Goal: Information Seeking & Learning: Learn about a topic

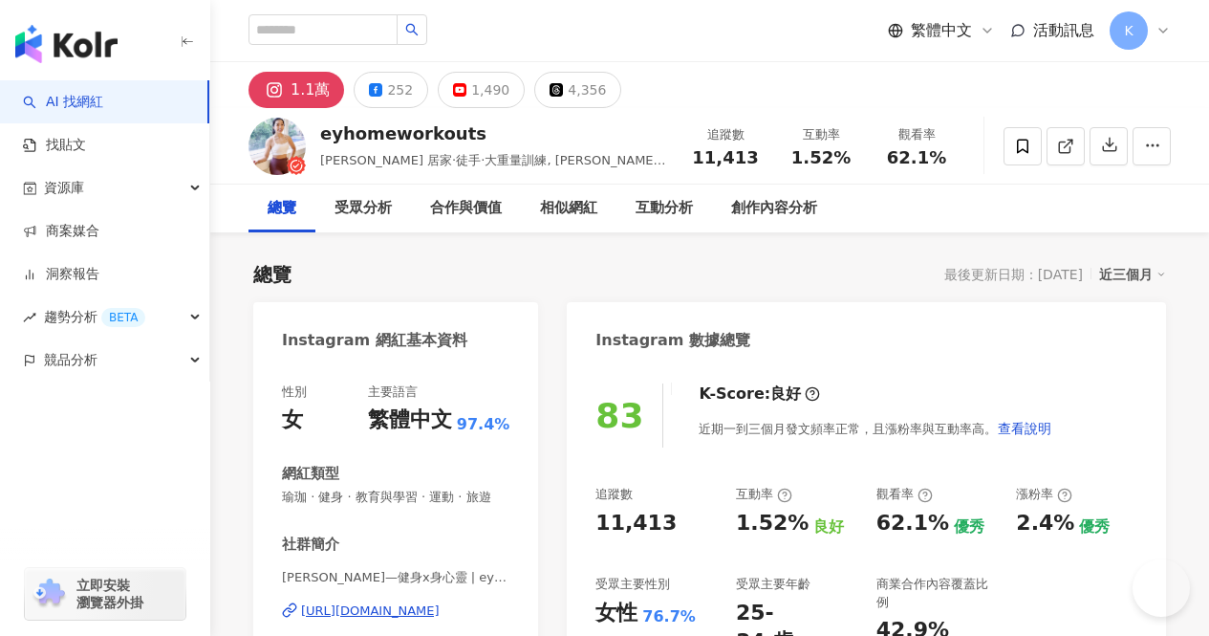
type input "**********"
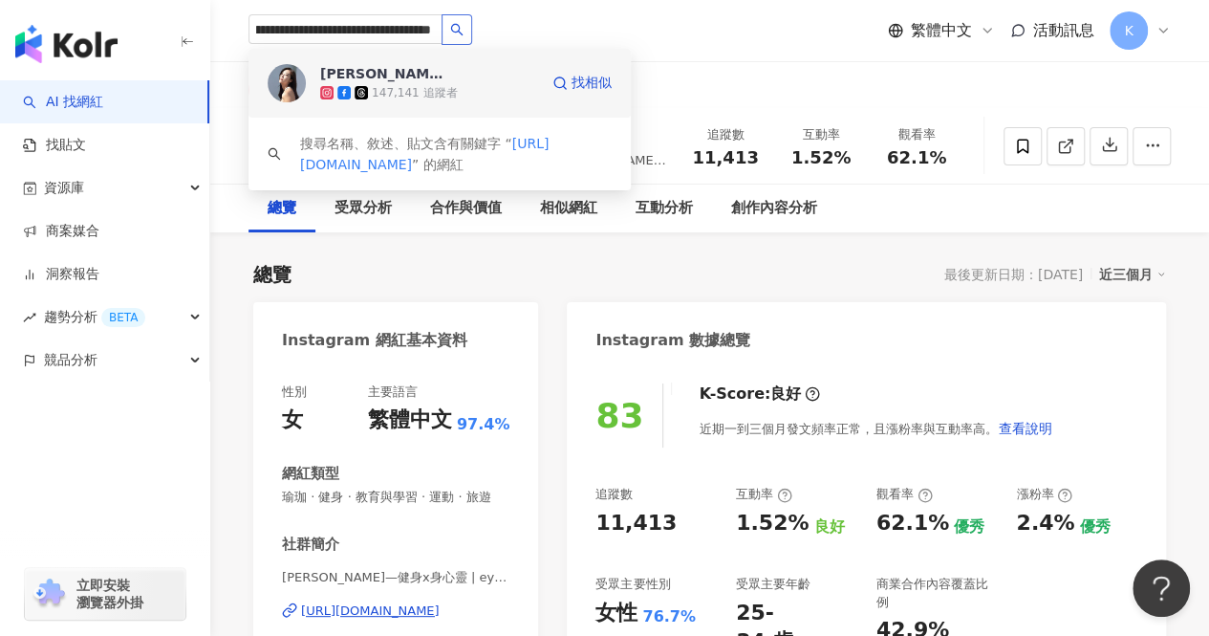
click at [437, 91] on div "147,141 追蹤者" at bounding box center [414, 93] width 85 height 16
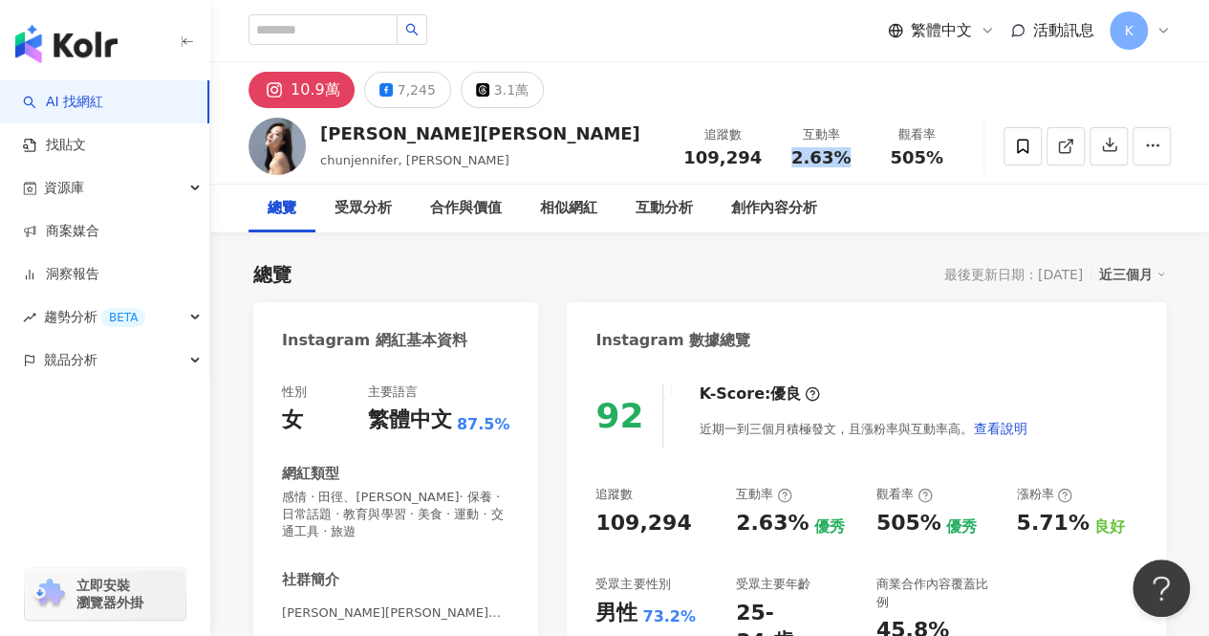
drag, startPoint x: 796, startPoint y: 158, endPoint x: 859, endPoint y: 161, distance: 63.1
click at [859, 161] on div "互動率 2.63%" at bounding box center [821, 145] width 96 height 41
copy span "2.63%"
drag, startPoint x: 890, startPoint y: 156, endPoint x: 941, endPoint y: 152, distance: 51.8
click at [941, 152] on div "505%" at bounding box center [916, 157] width 73 height 19
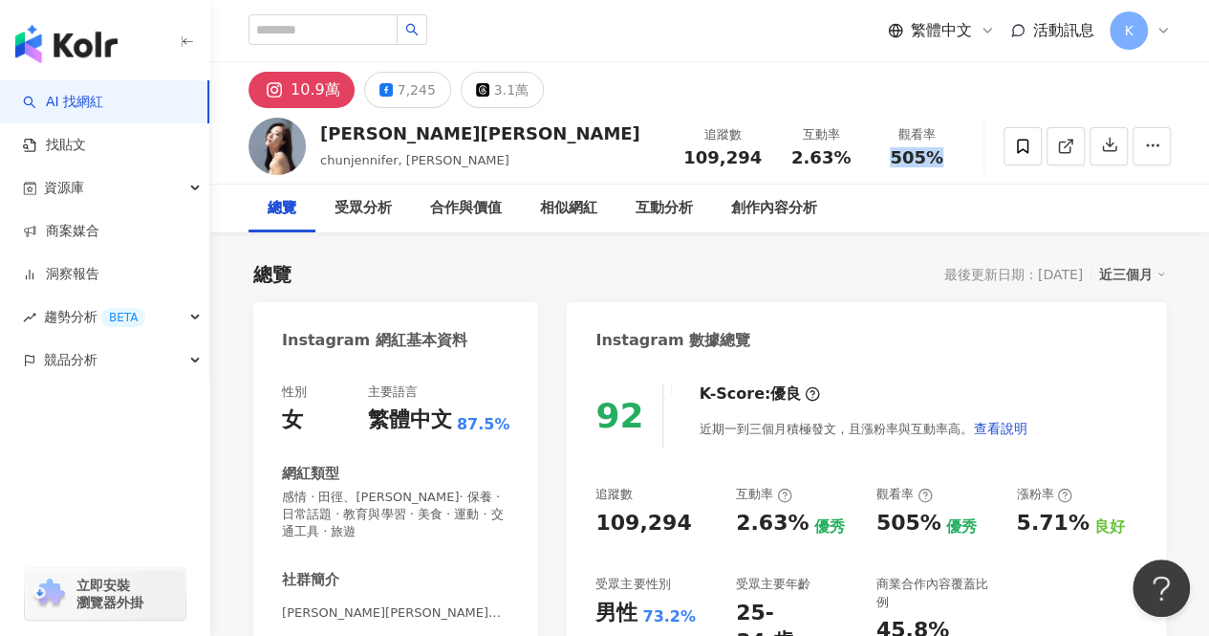
copy span "505%"
click at [334, 33] on input "search" at bounding box center [323, 29] width 149 height 31
paste input "**********"
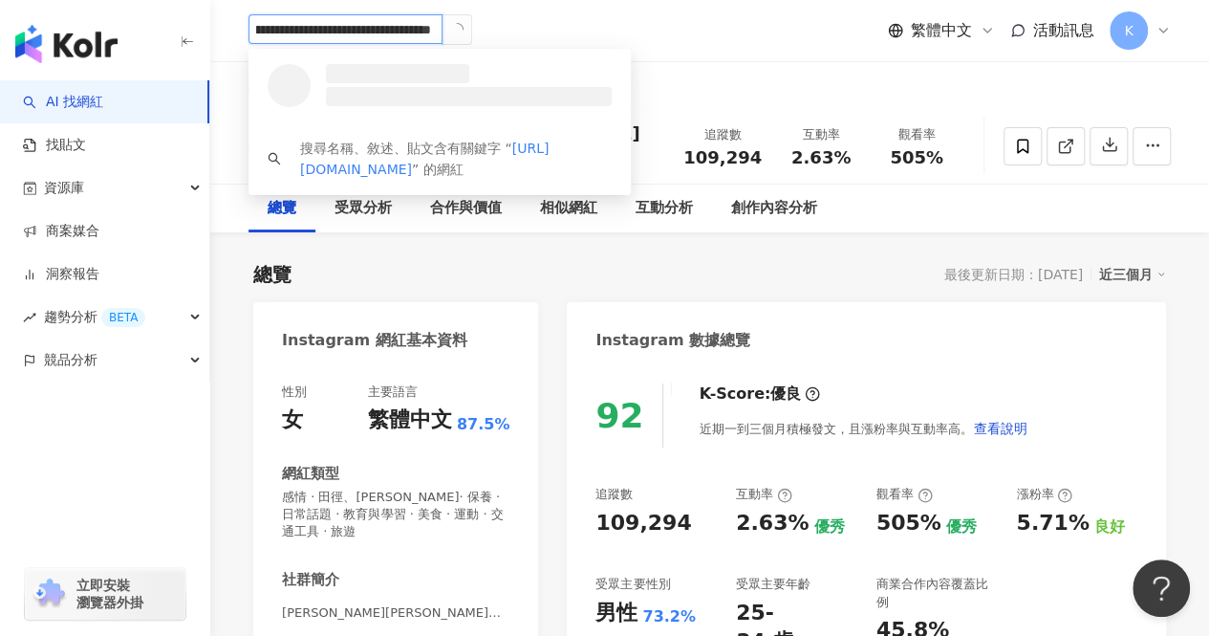
type input "**********"
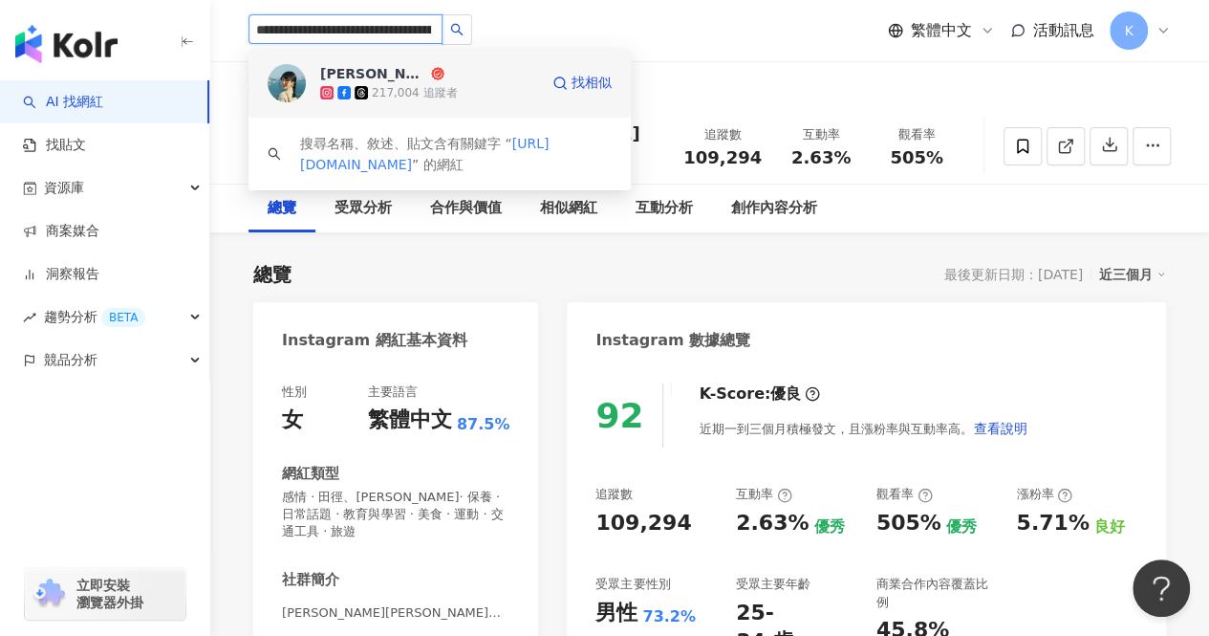
click at [407, 87] on div "217,004 追蹤者" at bounding box center [414, 93] width 85 height 16
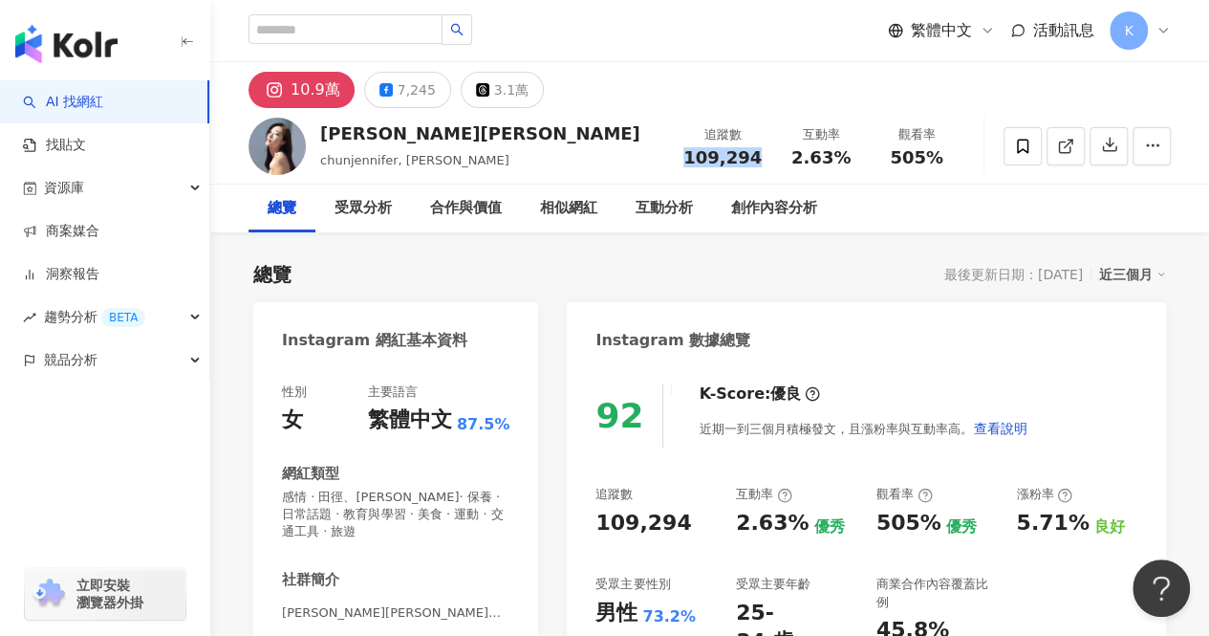
drag, startPoint x: 765, startPoint y: 158, endPoint x: 692, endPoint y: 165, distance: 73.0
click at [692, 165] on div "追蹤數 109,294" at bounding box center [722, 145] width 101 height 41
copy span "109,294"
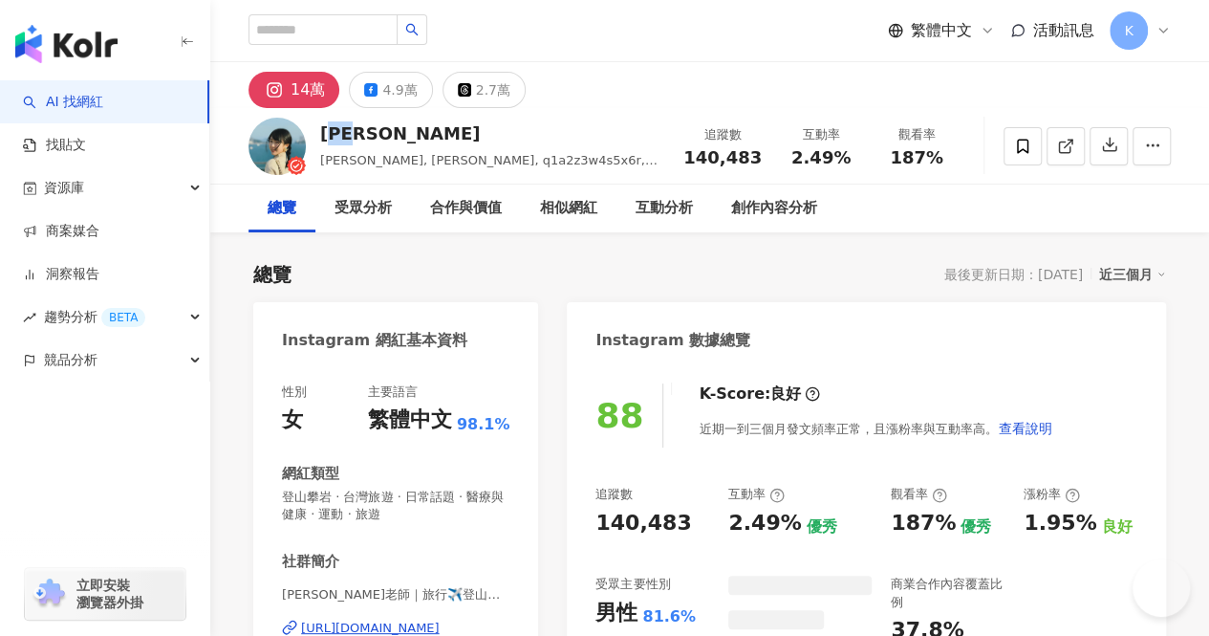
drag, startPoint x: 379, startPoint y: 135, endPoint x: 881, endPoint y: 5, distance: 519.3
click at [330, 132] on div "[PERSON_NAME]" at bounding box center [491, 133] width 342 height 24
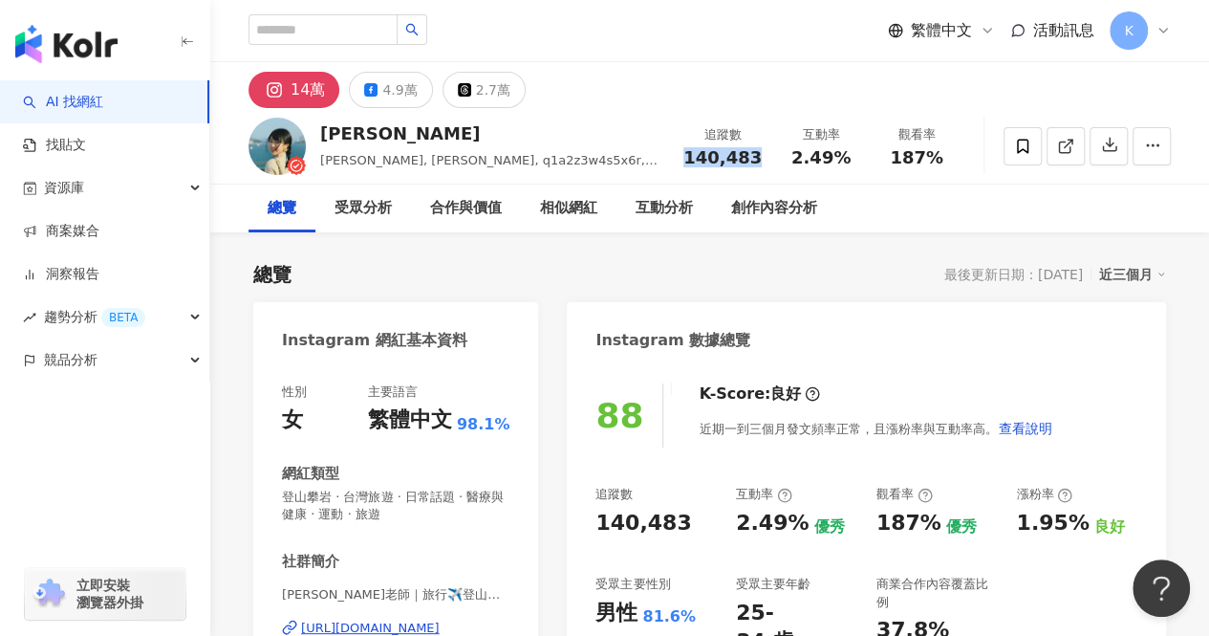
drag, startPoint x: 758, startPoint y: 152, endPoint x: 690, endPoint y: 156, distance: 68.0
click at [690, 156] on div "140,483" at bounding box center [722, 157] width 78 height 19
copy span "140,483"
drag, startPoint x: 848, startPoint y: 161, endPoint x: 790, endPoint y: 160, distance: 58.3
click at [790, 160] on div "2.49%" at bounding box center [821, 157] width 73 height 19
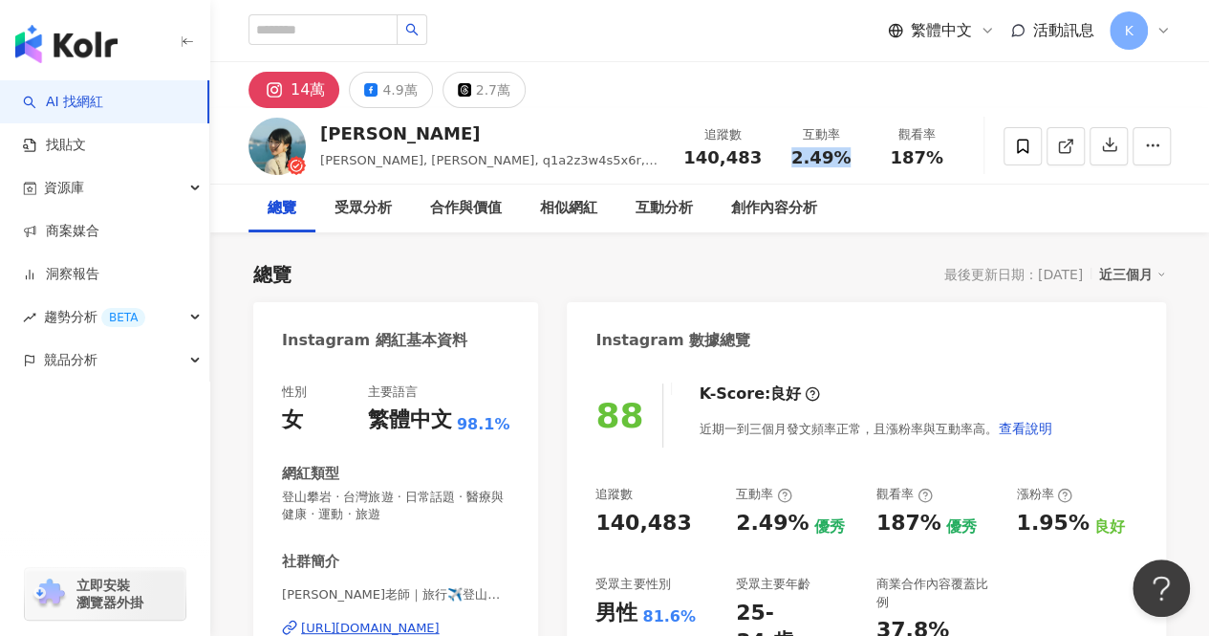
copy span "2.49%"
drag, startPoint x: 879, startPoint y: 156, endPoint x: 943, endPoint y: 153, distance: 64.1
click at [943, 153] on div "觀看率 187%" at bounding box center [917, 145] width 96 height 41
copy span "187%"
click at [357, 33] on input "search" at bounding box center [323, 29] width 149 height 31
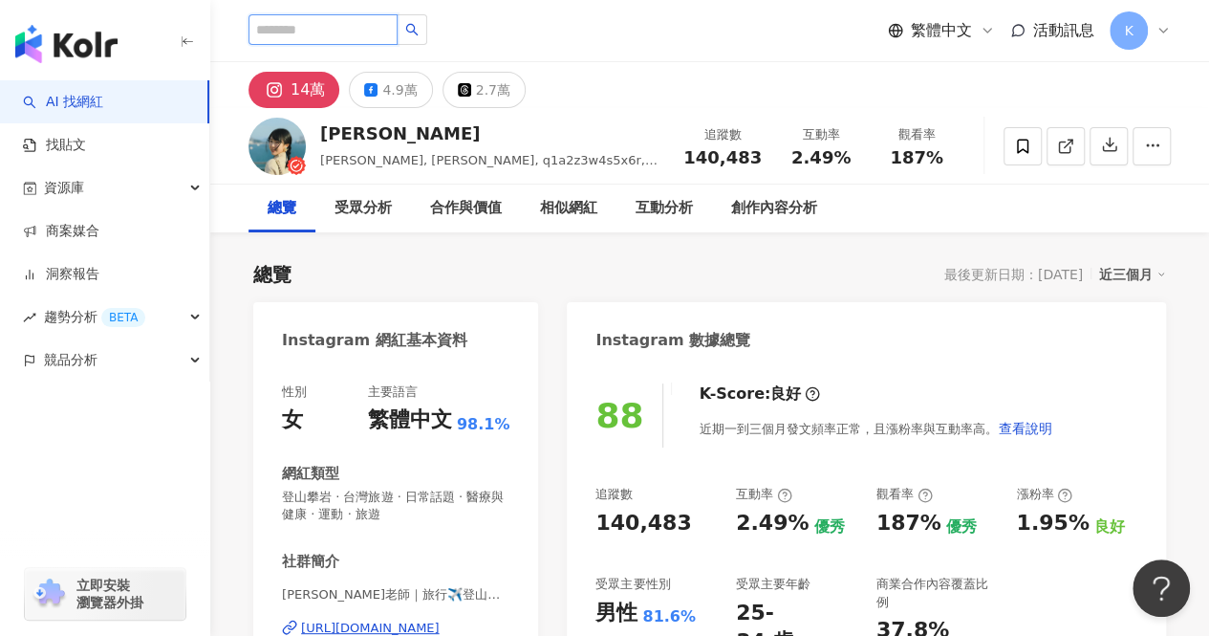
paste input "**********"
type input "**********"
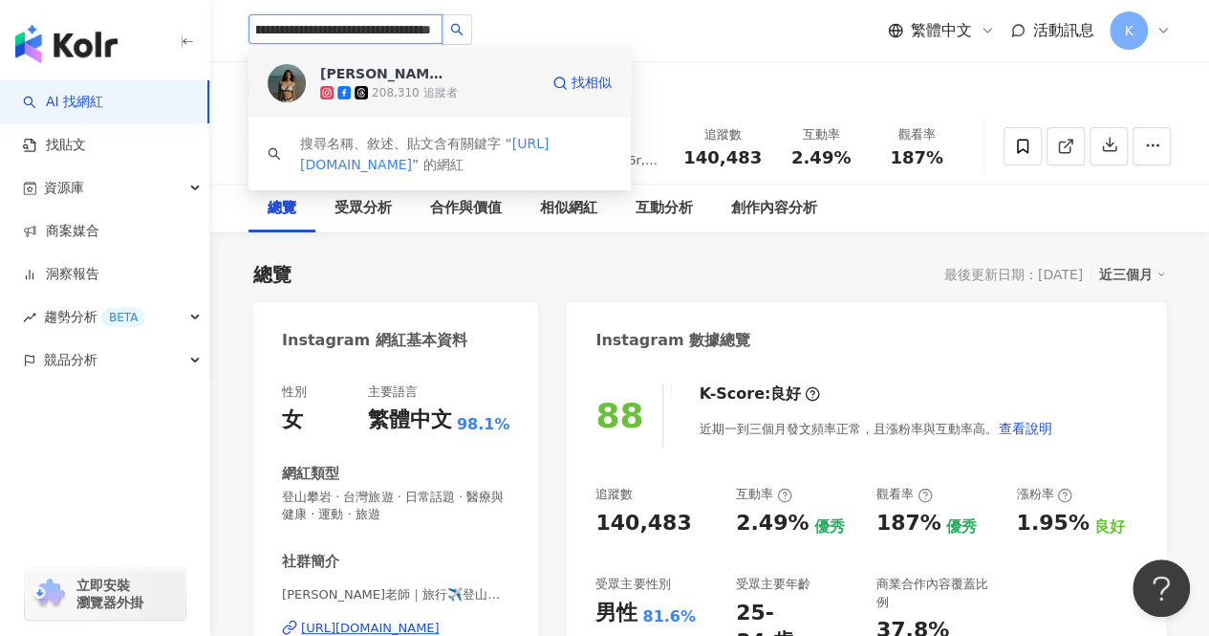
click at [406, 89] on div "208,310 追蹤者" at bounding box center [414, 93] width 85 height 16
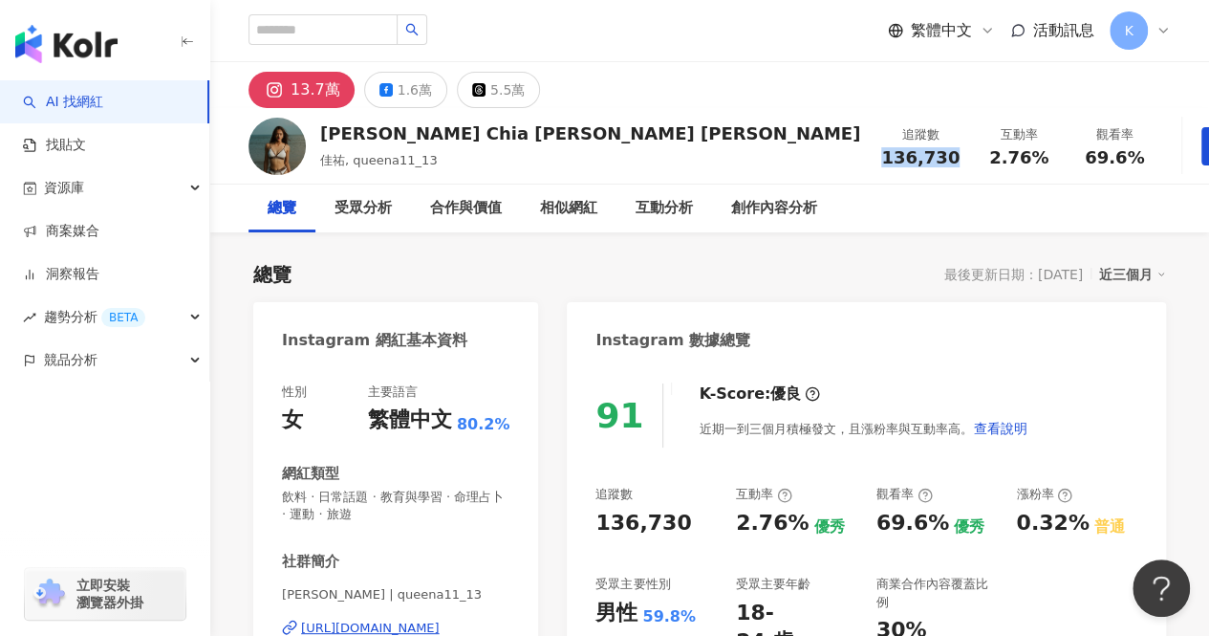
drag, startPoint x: 761, startPoint y: 153, endPoint x: 690, endPoint y: 162, distance: 71.3
click at [881, 162] on div "136,730" at bounding box center [920, 157] width 78 height 19
copy span "136,730"
drag, startPoint x: 947, startPoint y: 162, endPoint x: 879, endPoint y: 159, distance: 67.9
click at [1078, 159] on div "69.6%" at bounding box center [1114, 157] width 73 height 19
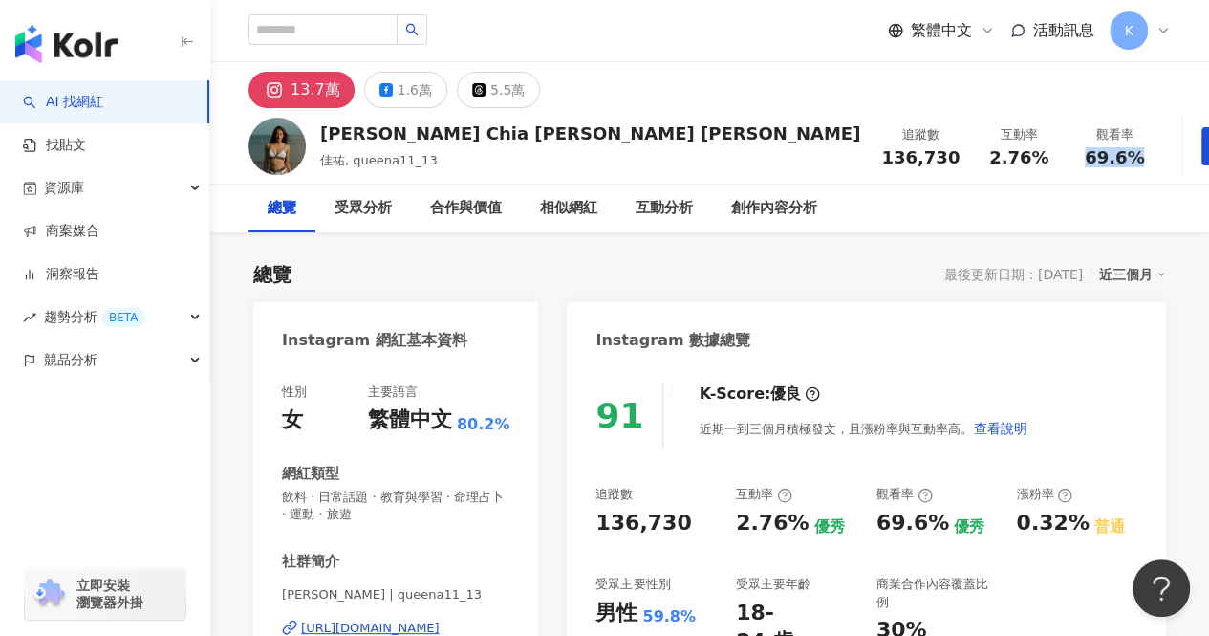
copy span "69.6%"
drag, startPoint x: 854, startPoint y: 150, endPoint x: 794, endPoint y: 153, distance: 59.3
click at [983, 153] on div "2.76%" at bounding box center [1019, 157] width 73 height 19
copy span "2.76%"
drag, startPoint x: 331, startPoint y: 131, endPoint x: 371, endPoint y: 130, distance: 40.2
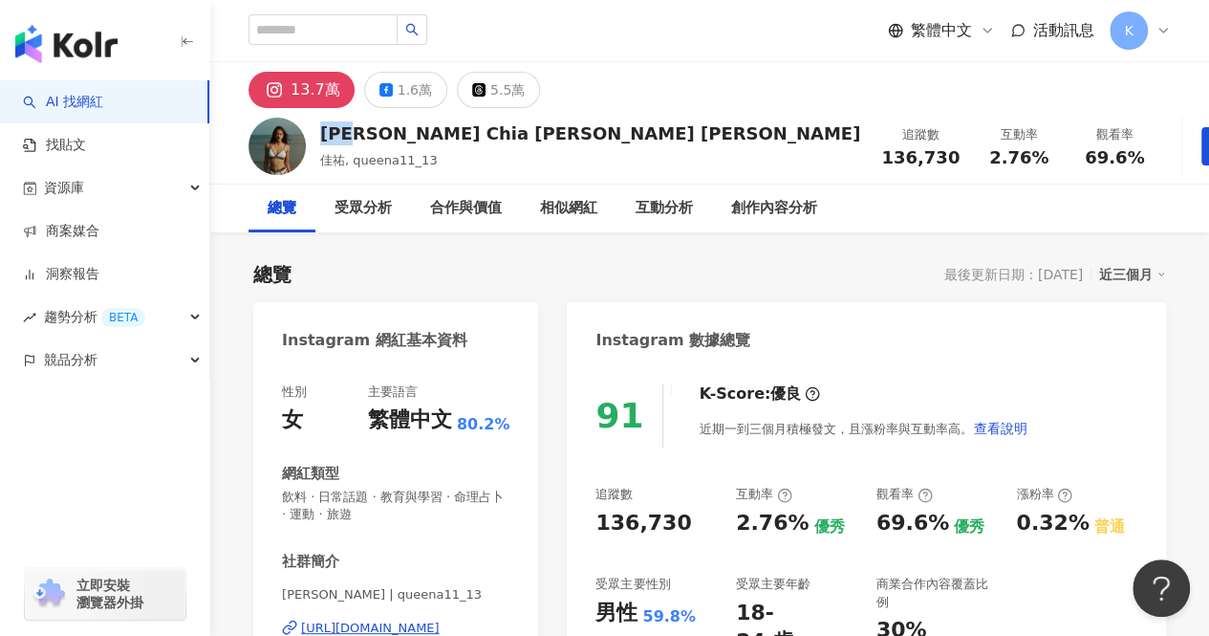
click at [371, 130] on div "林佳祐 Chia yu Lin" at bounding box center [590, 133] width 540 height 24
copy div "林佳祐"
click at [386, 32] on input "search" at bounding box center [323, 29] width 149 height 31
click at [388, 29] on input "search" at bounding box center [323, 29] width 149 height 31
paste input "**********"
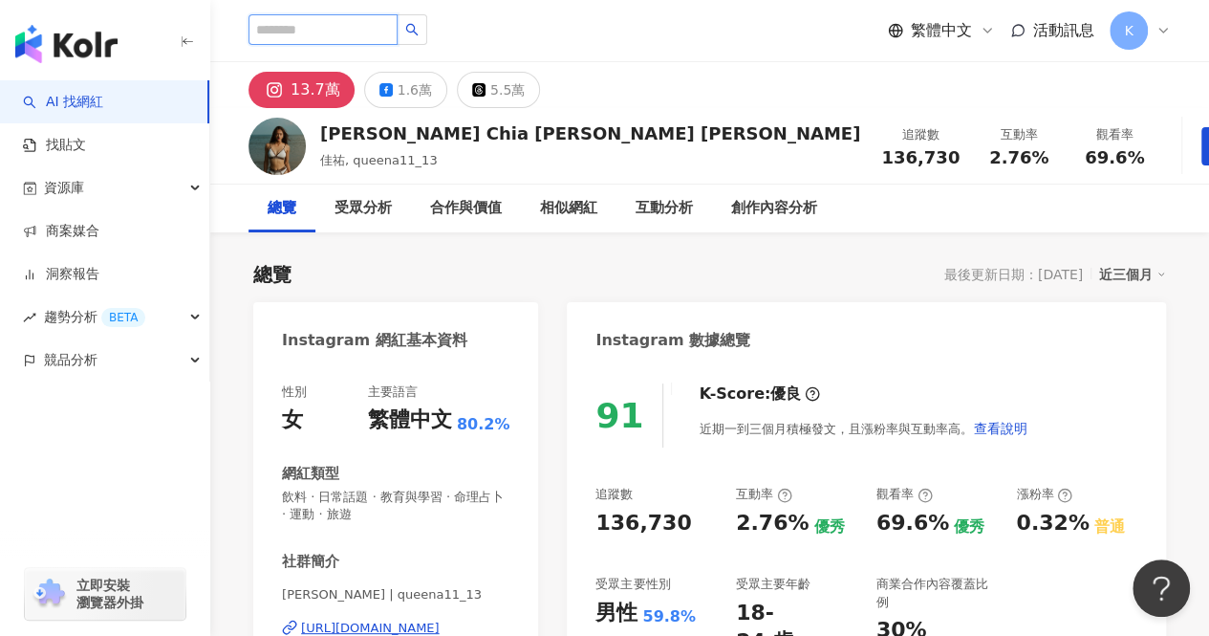
type input "**********"
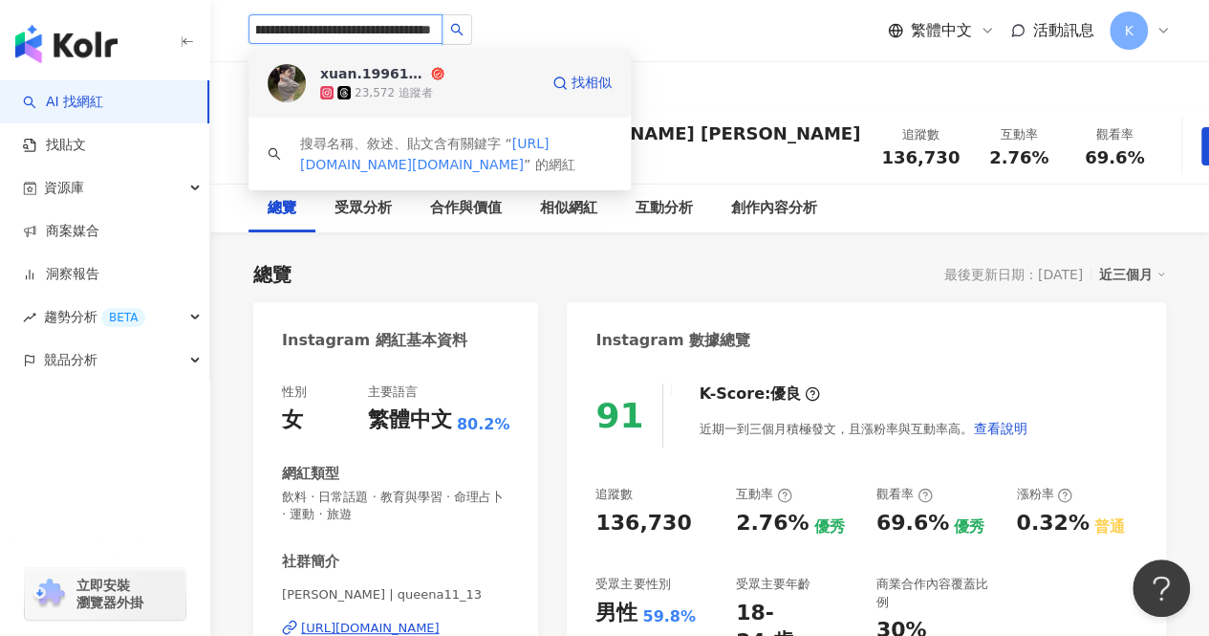
click at [403, 99] on div "23,572 追蹤者" at bounding box center [394, 93] width 78 height 16
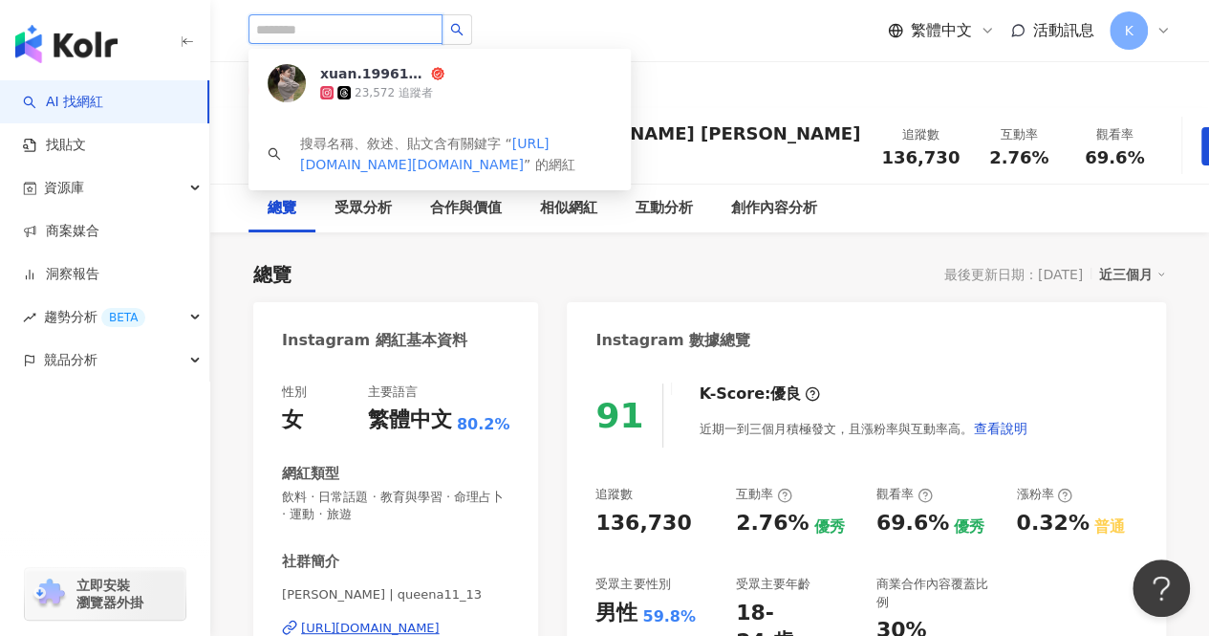
scroll to position [0, 0]
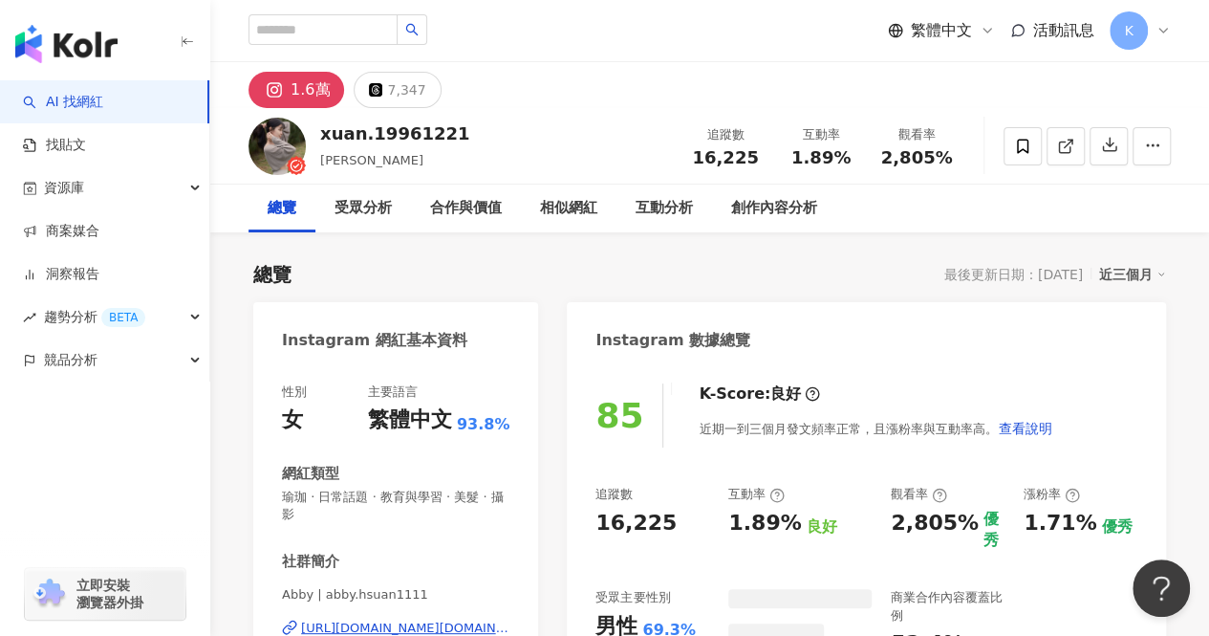
click at [766, 163] on div "追蹤數 16,225" at bounding box center [726, 145] width 96 height 41
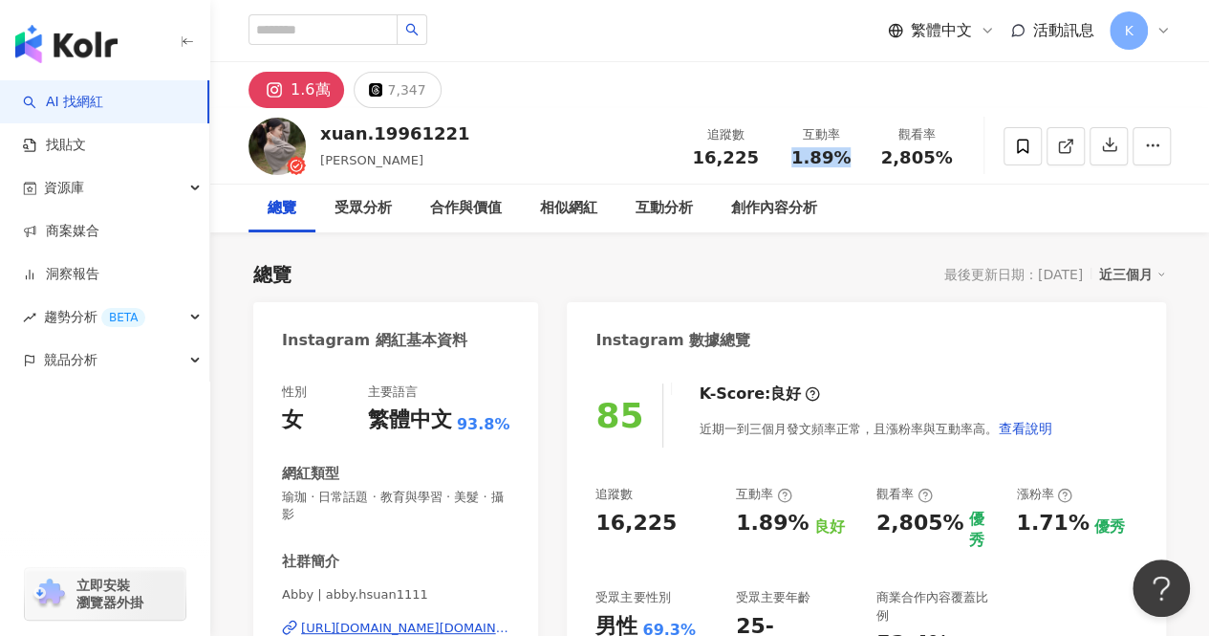
drag, startPoint x: 795, startPoint y: 162, endPoint x: 856, endPoint y: 160, distance: 61.2
click at [856, 160] on div "1.89%" at bounding box center [821, 157] width 73 height 19
copy span "1.89%"
click at [281, 35] on input "search" at bounding box center [323, 29] width 149 height 31
paste input "**********"
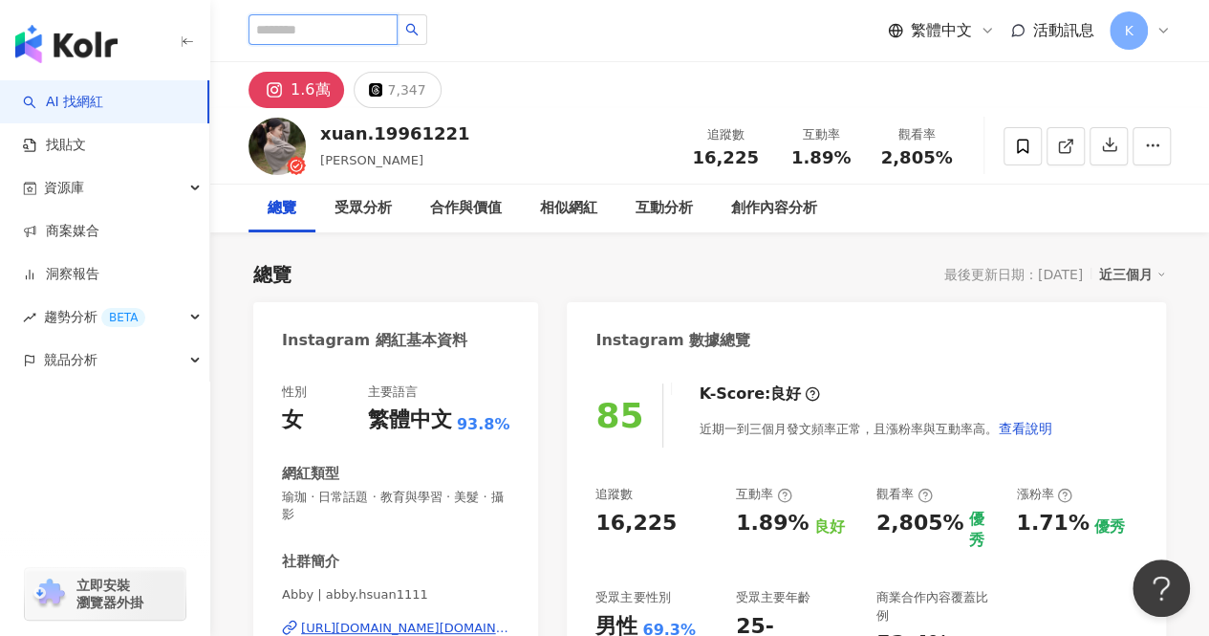
type input "**********"
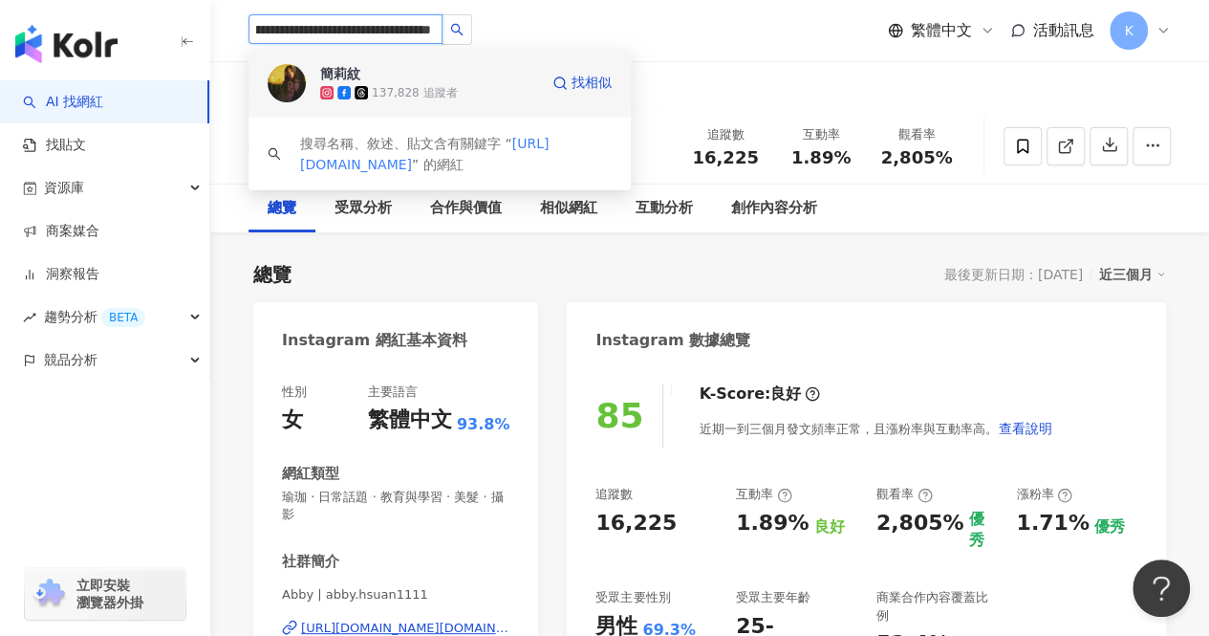
click at [422, 68] on span "簡莉紋" at bounding box center [382, 73] width 124 height 19
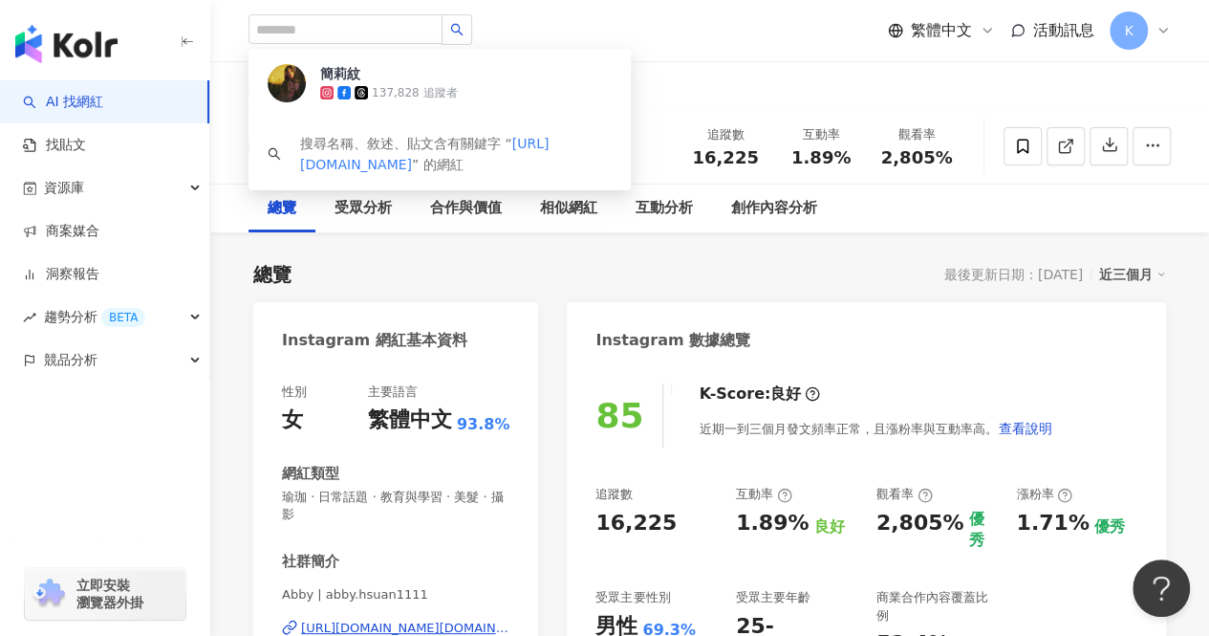
scroll to position [0, 0]
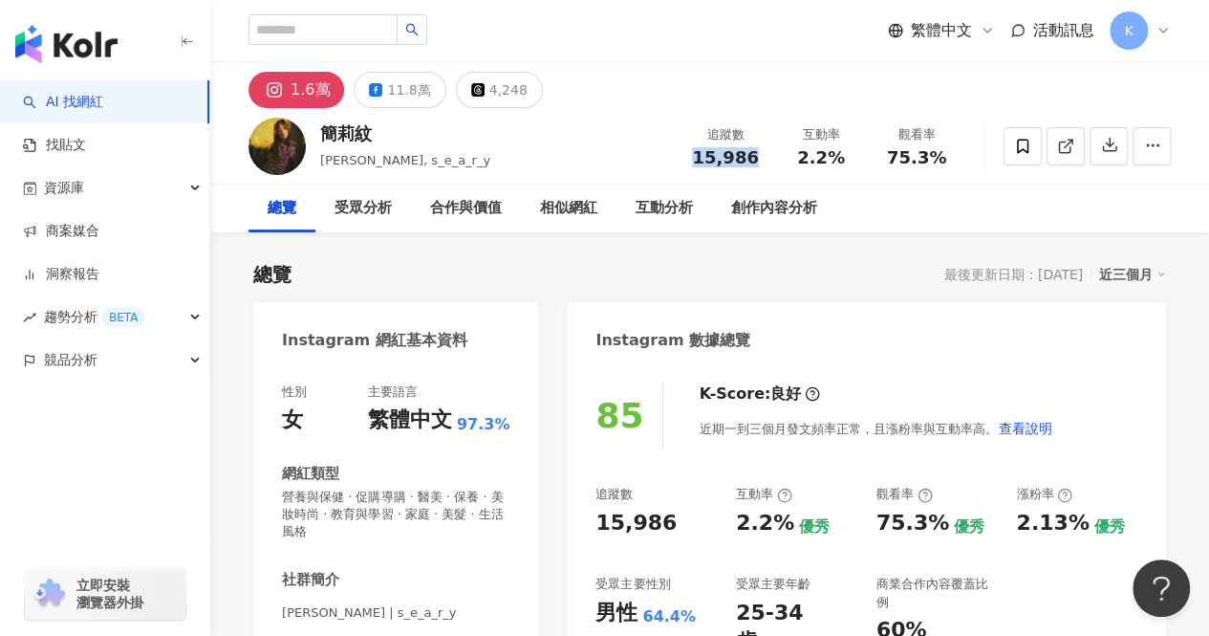
drag, startPoint x: 760, startPoint y: 154, endPoint x: 687, endPoint y: 151, distance: 72.7
click at [687, 151] on div "追蹤數 15,986" at bounding box center [726, 145] width 96 height 41
copy span "15,986"
drag, startPoint x: 797, startPoint y: 158, endPoint x: 837, endPoint y: 160, distance: 40.2
click at [837, 160] on div "2.2%" at bounding box center [821, 157] width 73 height 19
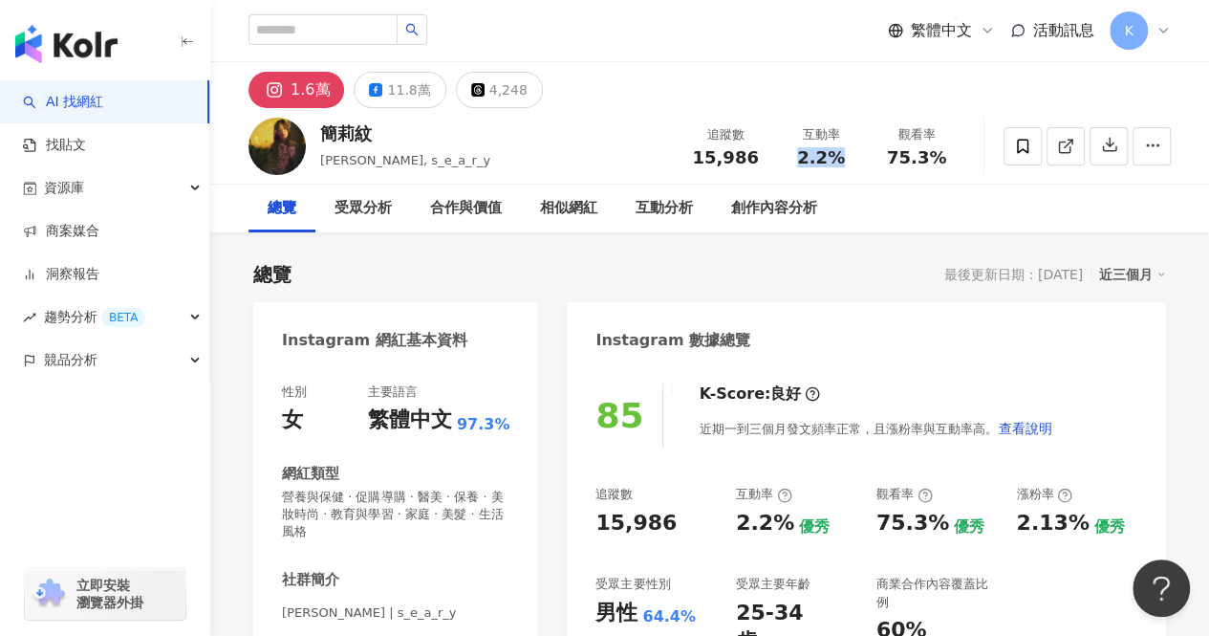
copy span "2.2%"
drag, startPoint x: 885, startPoint y: 162, endPoint x: 943, endPoint y: 163, distance: 58.3
click at [943, 163] on div "75.3%" at bounding box center [916, 157] width 73 height 19
copy span "75.3%"
click at [348, 34] on input "search" at bounding box center [323, 29] width 149 height 31
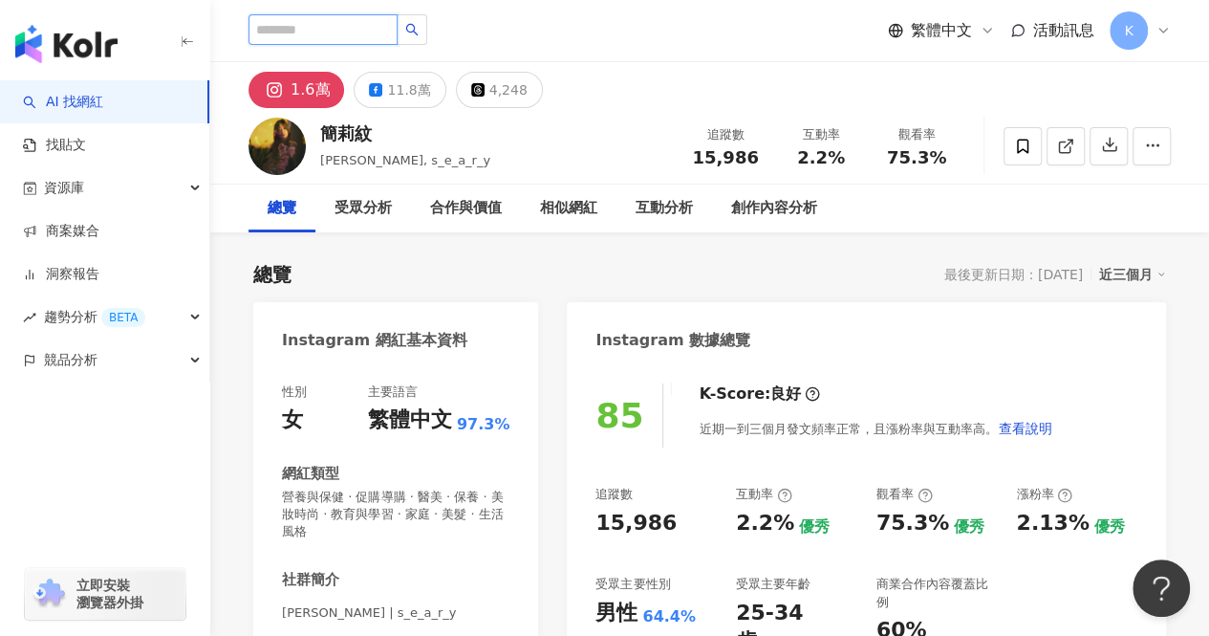
paste input "**********"
type input "**********"
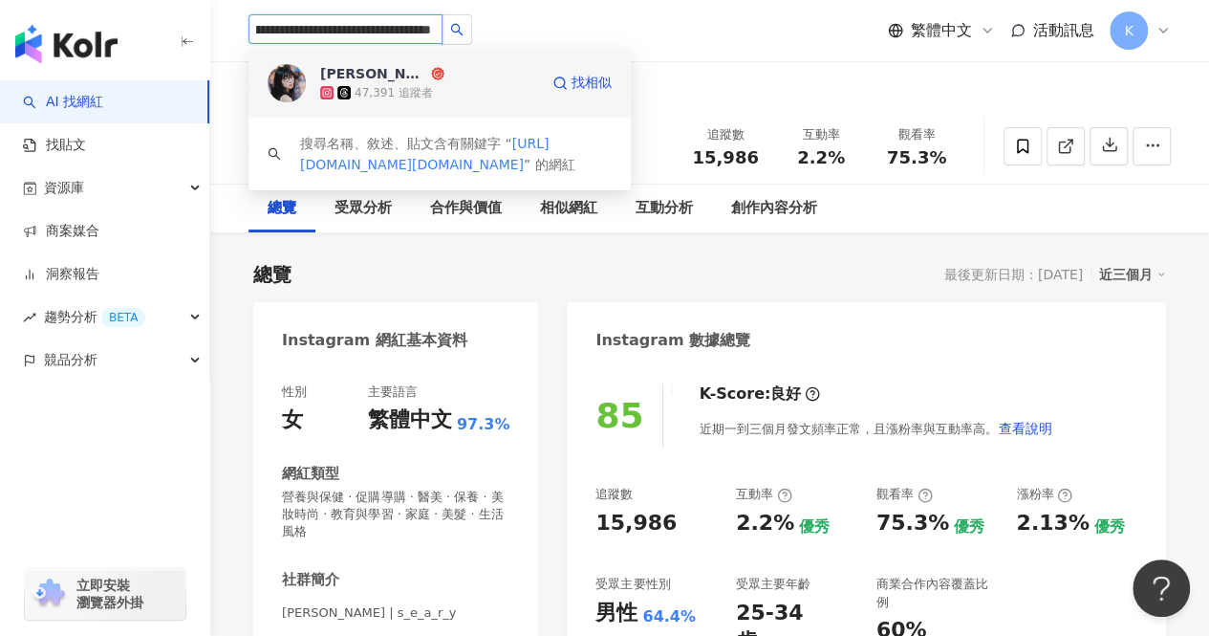
click at [432, 73] on span "[PERSON_NAME]" at bounding box center [382, 73] width 124 height 19
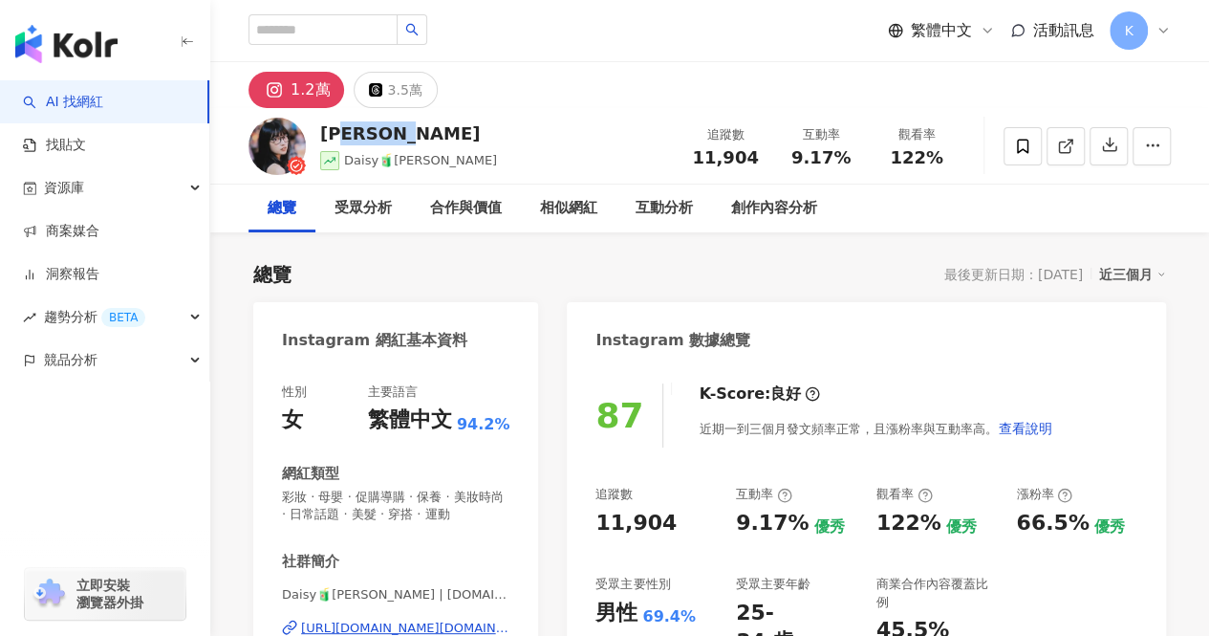
drag, startPoint x: 388, startPoint y: 133, endPoint x: 325, endPoint y: 133, distance: 63.1
click at [325, 133] on div "蔡宛蓉Daisy Daisy🧃黛西 追蹤數 11,904 互動率 9.17% 觀看率 122%" at bounding box center [709, 146] width 999 height 76
drag, startPoint x: 763, startPoint y: 156, endPoint x: 681, endPoint y: 162, distance: 82.4
click at [681, 162] on div "追蹤數 11,904" at bounding box center [726, 145] width 96 height 41
copy span "11,904"
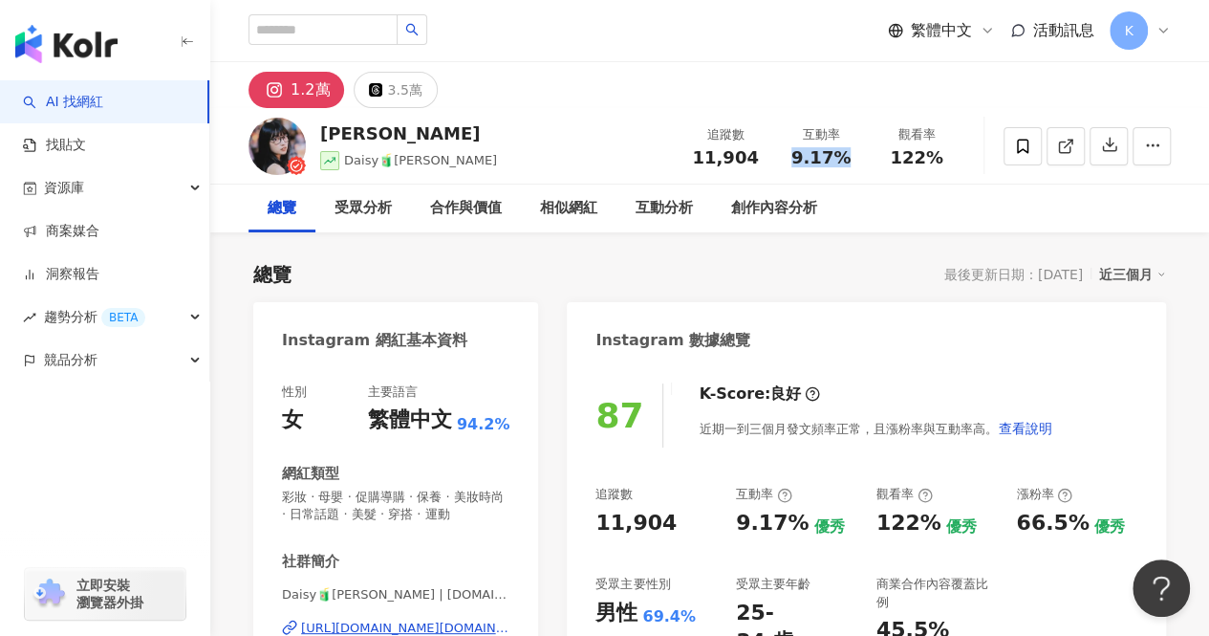
drag, startPoint x: 849, startPoint y: 148, endPoint x: 790, endPoint y: 157, distance: 59.9
click at [790, 157] on div "9.17%" at bounding box center [821, 157] width 73 height 19
copy span "9.17%"
drag, startPoint x: 946, startPoint y: 163, endPoint x: 888, endPoint y: 163, distance: 58.3
click at [888, 163] on div "122%" at bounding box center [916, 157] width 73 height 19
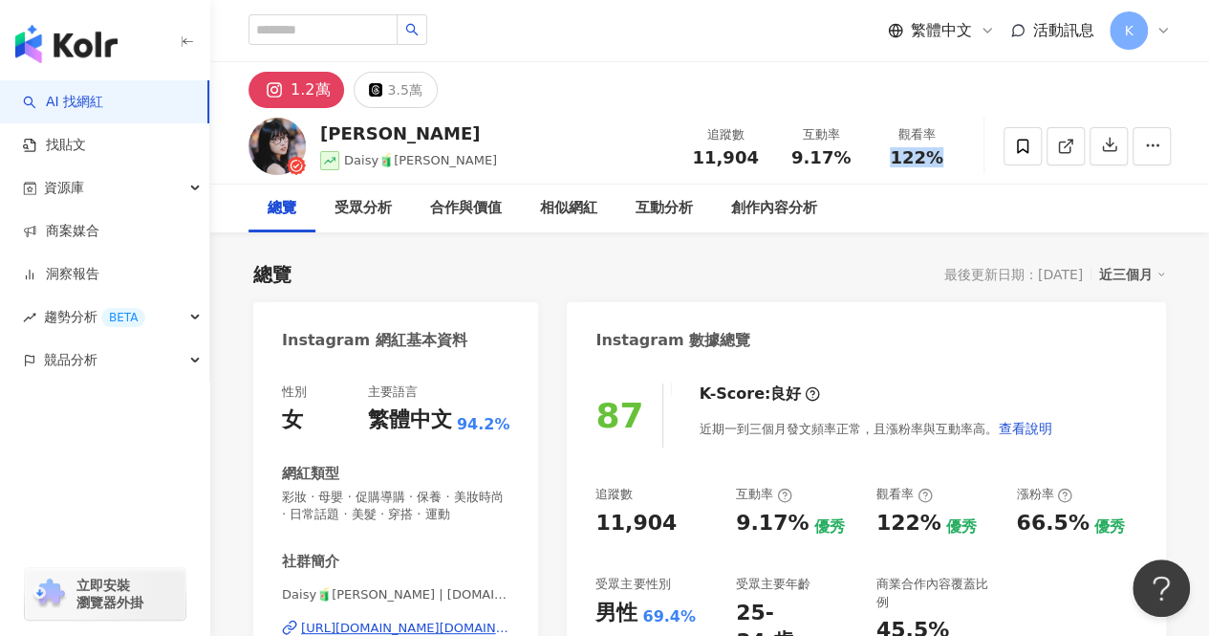
copy span "122%"
click at [356, 33] on input "search" at bounding box center [323, 29] width 149 height 31
paste input "**********"
type input "**********"
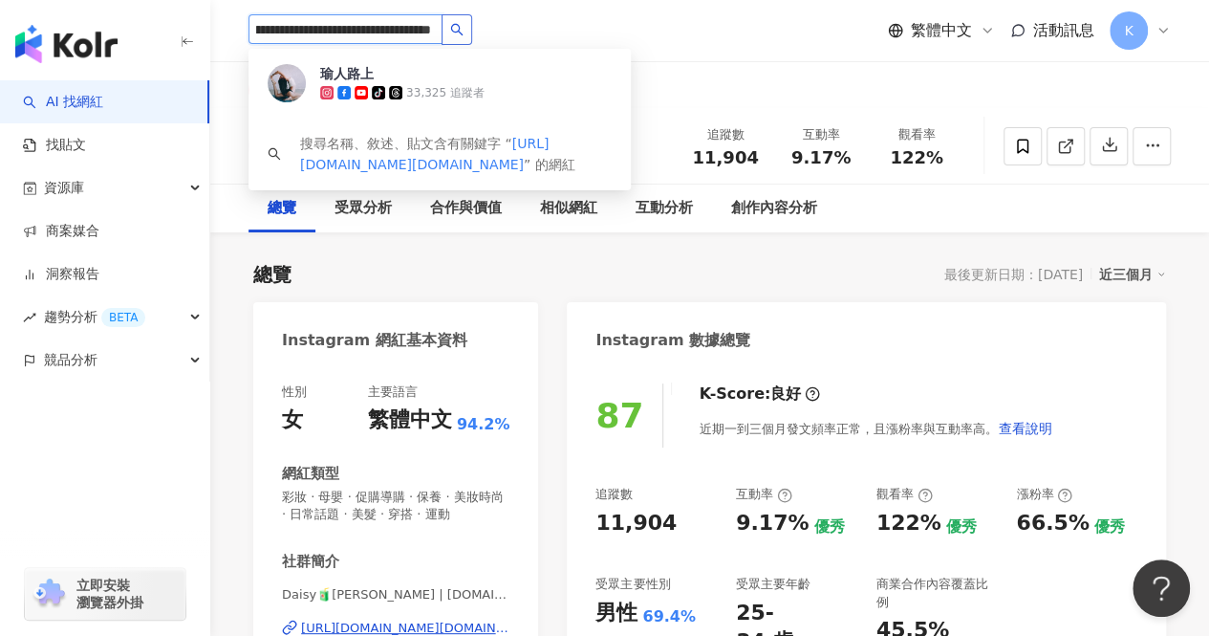
click at [452, 27] on icon "search" at bounding box center [456, 29] width 13 height 13
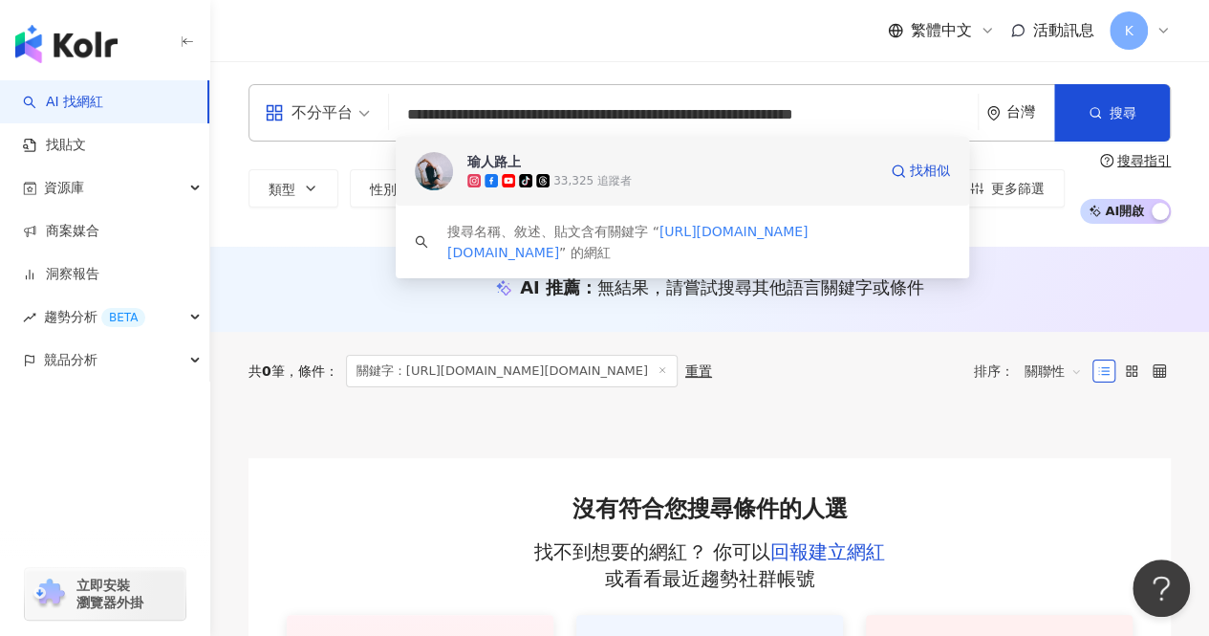
click at [581, 173] on div "33,325 追蹤者" at bounding box center [592, 181] width 78 height 16
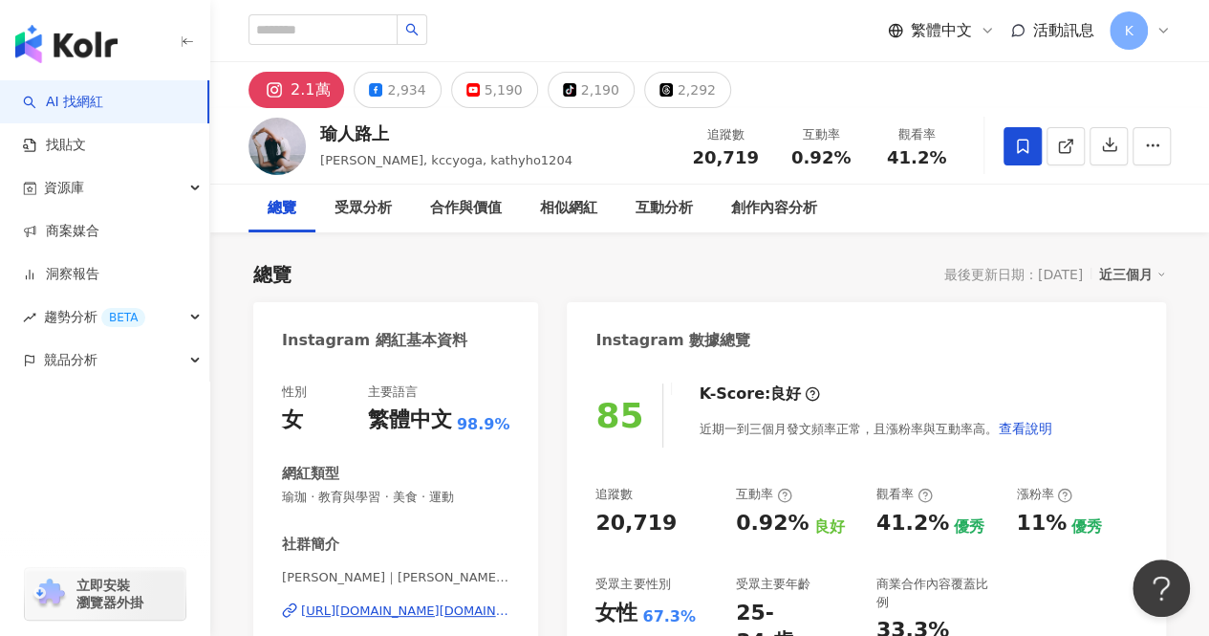
drag, startPoint x: 764, startPoint y: 161, endPoint x: 694, endPoint y: 159, distance: 69.8
click at [694, 159] on div "追蹤數 20,719" at bounding box center [726, 145] width 96 height 41
copy span "20,719"
drag, startPoint x: 850, startPoint y: 157, endPoint x: 796, endPoint y: 158, distance: 53.5
click at [796, 158] on div "0.92%" at bounding box center [821, 157] width 73 height 19
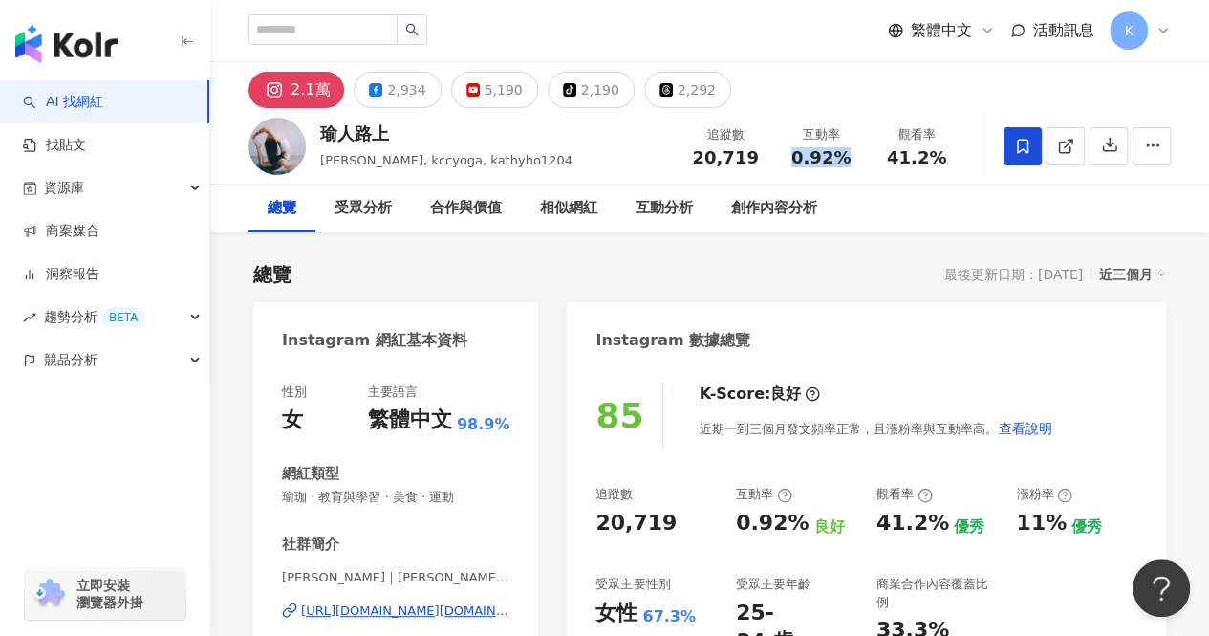
copy span "0.92%"
drag, startPoint x: 943, startPoint y: 163, endPoint x: 892, endPoint y: 159, distance: 51.8
click at [892, 159] on div "41.2%" at bounding box center [916, 157] width 73 height 19
copy span "41.2%"
click at [398, 28] on input "search" at bounding box center [323, 29] width 149 height 31
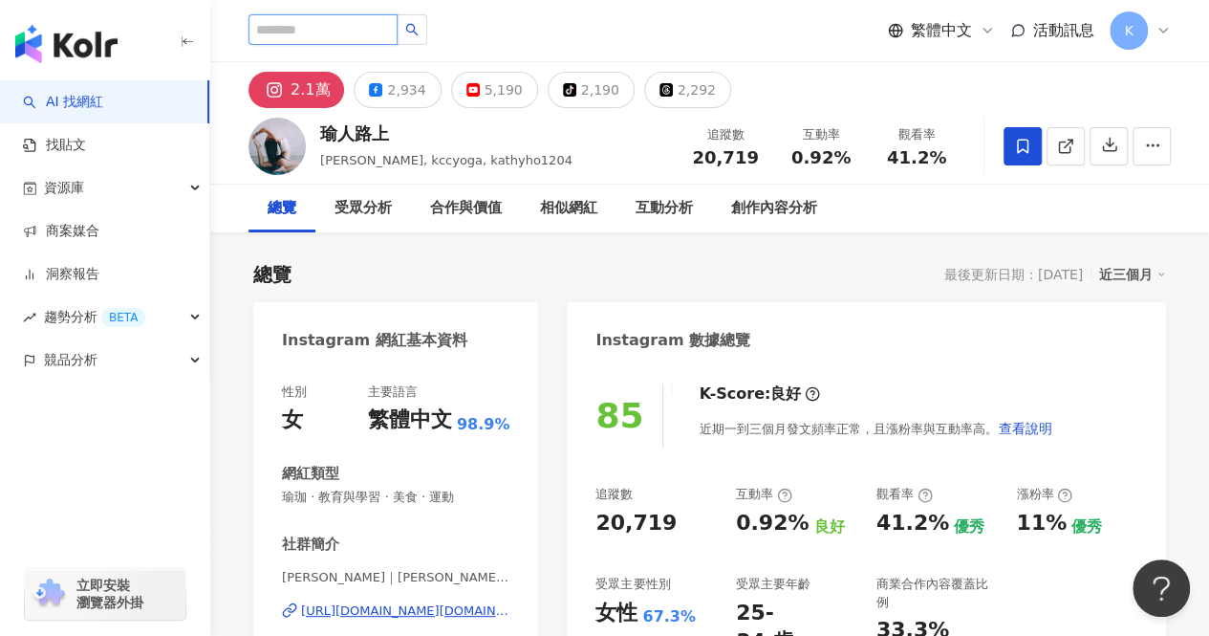
paste input "**********"
type input "**********"
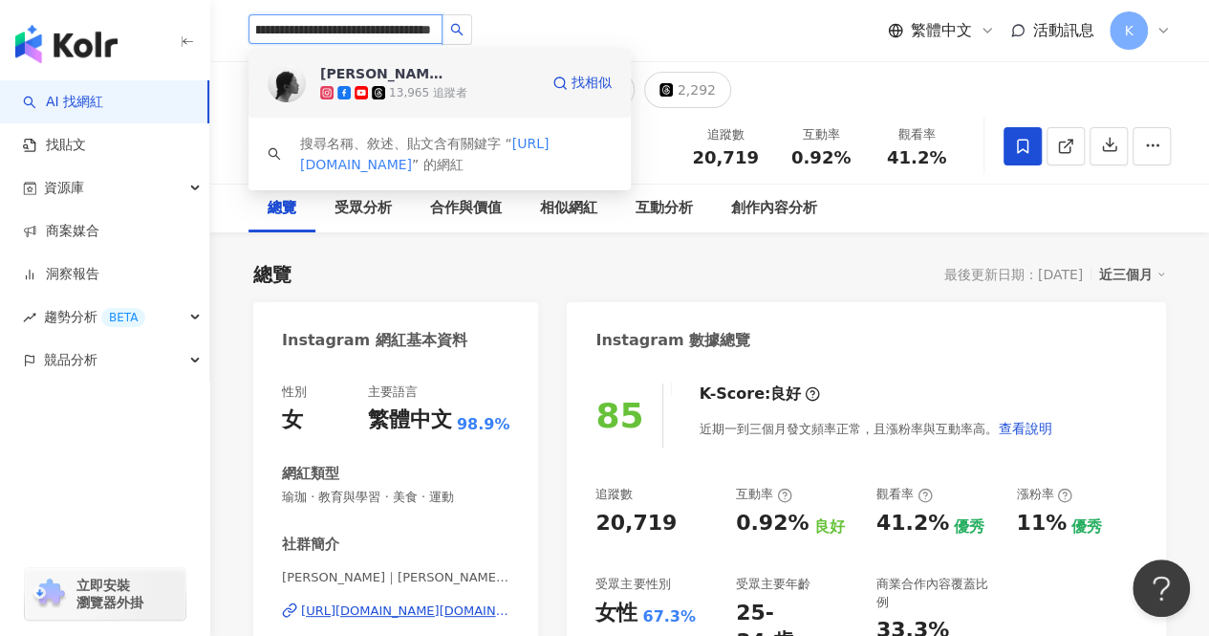
click at [439, 92] on div "13,965 追蹤者" at bounding box center [428, 93] width 78 height 16
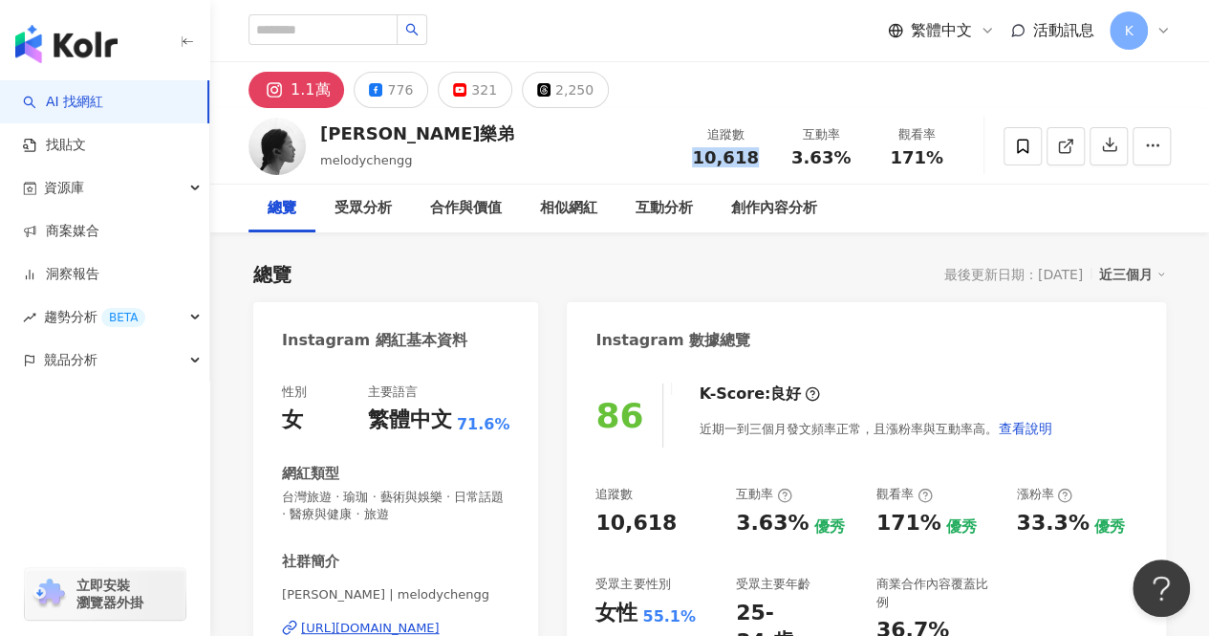
drag, startPoint x: 771, startPoint y: 158, endPoint x: 696, endPoint y: 152, distance: 75.7
click at [696, 152] on div "追蹤數 10,618" at bounding box center [726, 145] width 96 height 41
copy span "10,618"
drag, startPoint x: 847, startPoint y: 159, endPoint x: 795, endPoint y: 158, distance: 51.6
click at [795, 158] on div "3.63%" at bounding box center [821, 157] width 73 height 19
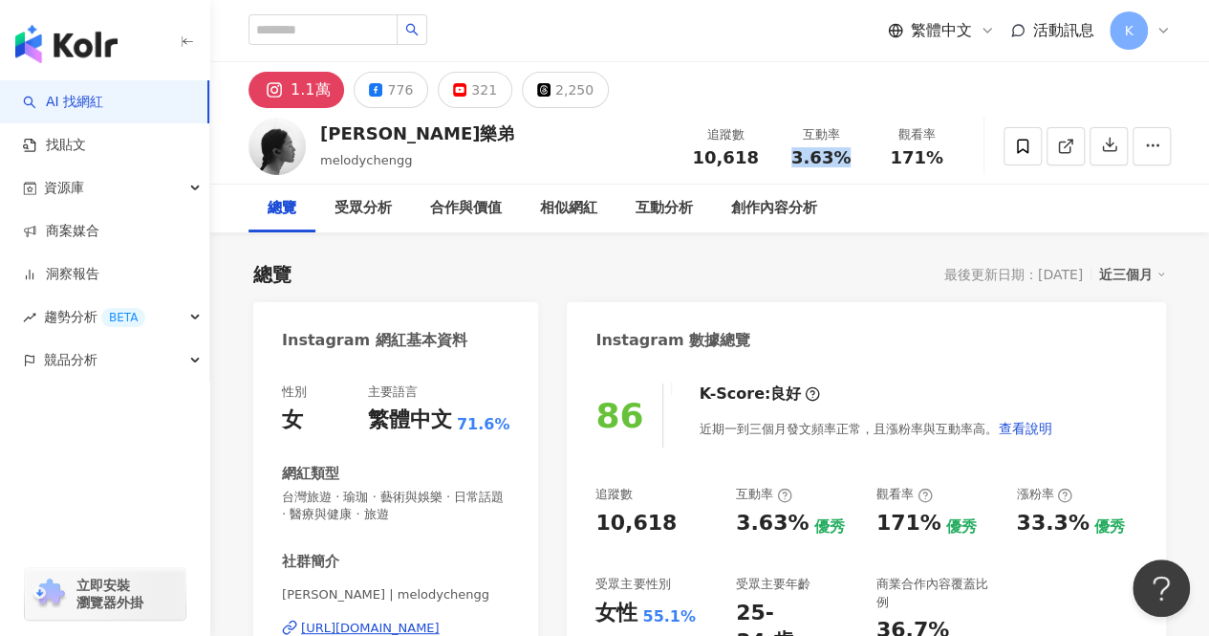
copy span "3.63%"
drag, startPoint x: 954, startPoint y: 157, endPoint x: 893, endPoint y: 155, distance: 61.2
click at [893, 155] on div "觀看率 171%" at bounding box center [917, 145] width 96 height 41
copy span "171%"
click at [371, 43] on input "search" at bounding box center [323, 29] width 149 height 31
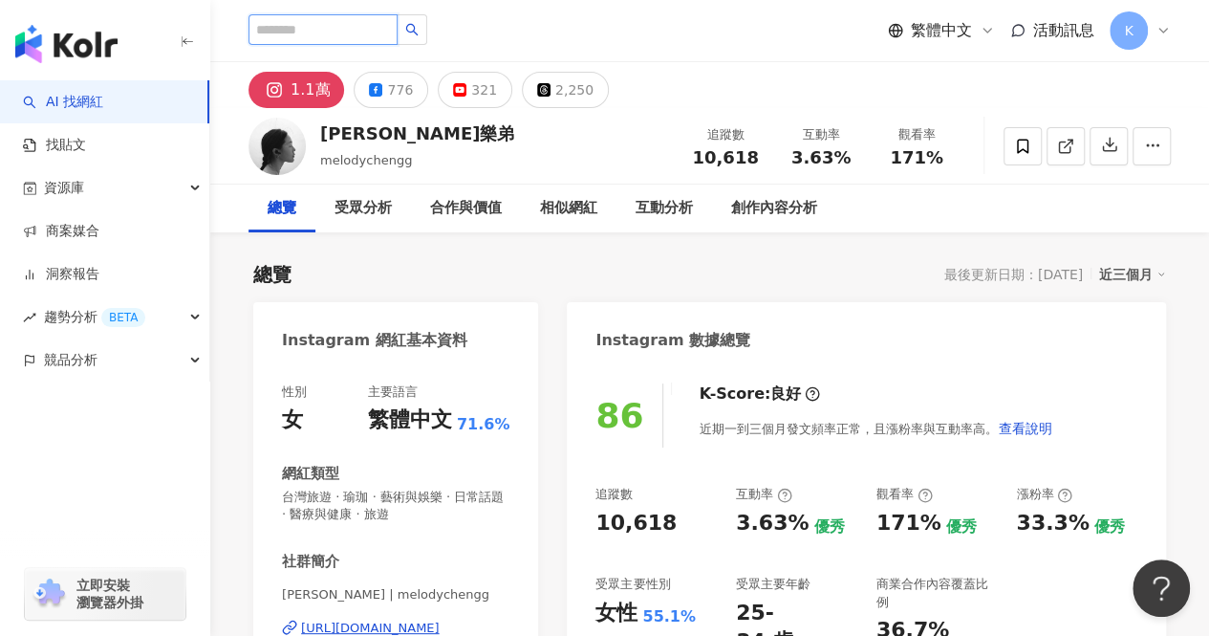
click at [361, 35] on input "search" at bounding box center [323, 29] width 149 height 31
paste input "**********"
type input "**********"
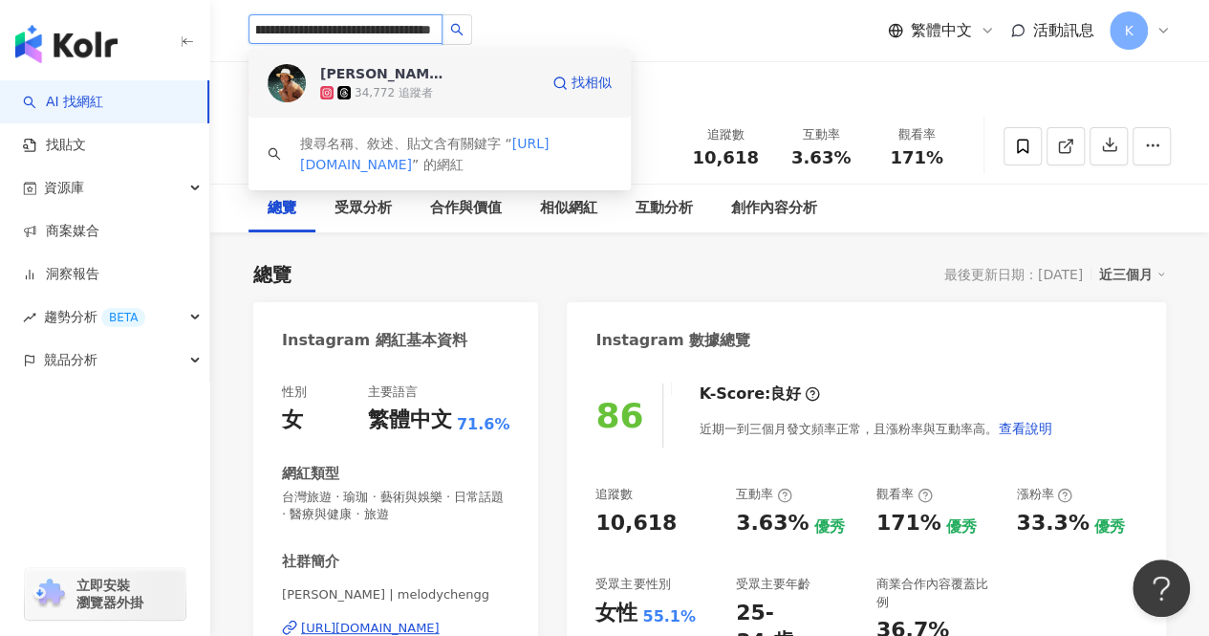
click at [436, 71] on span "[PERSON_NAME]" at bounding box center [382, 73] width 124 height 19
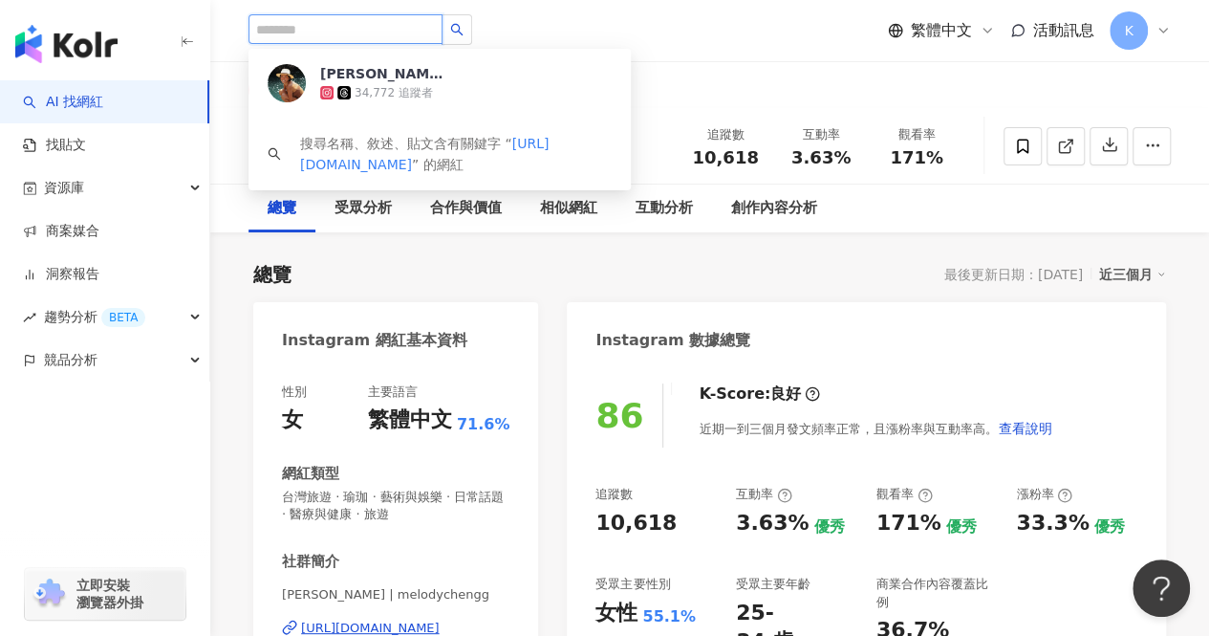
scroll to position [0, 0]
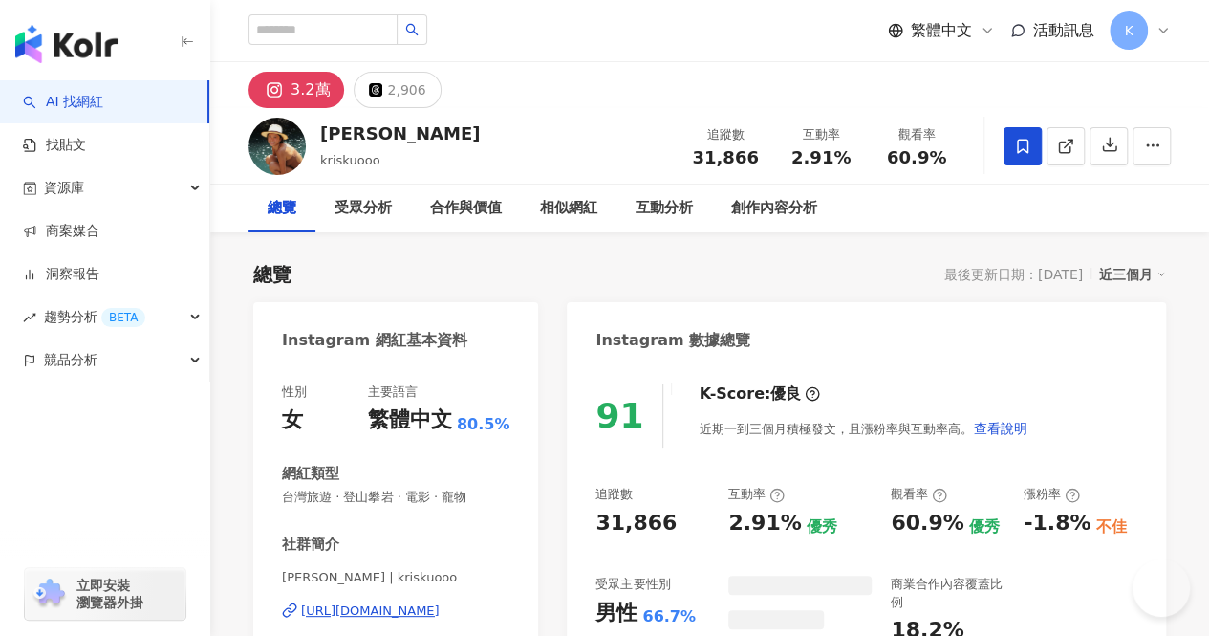
click at [698, 160] on div "31,866" at bounding box center [725, 157] width 73 height 19
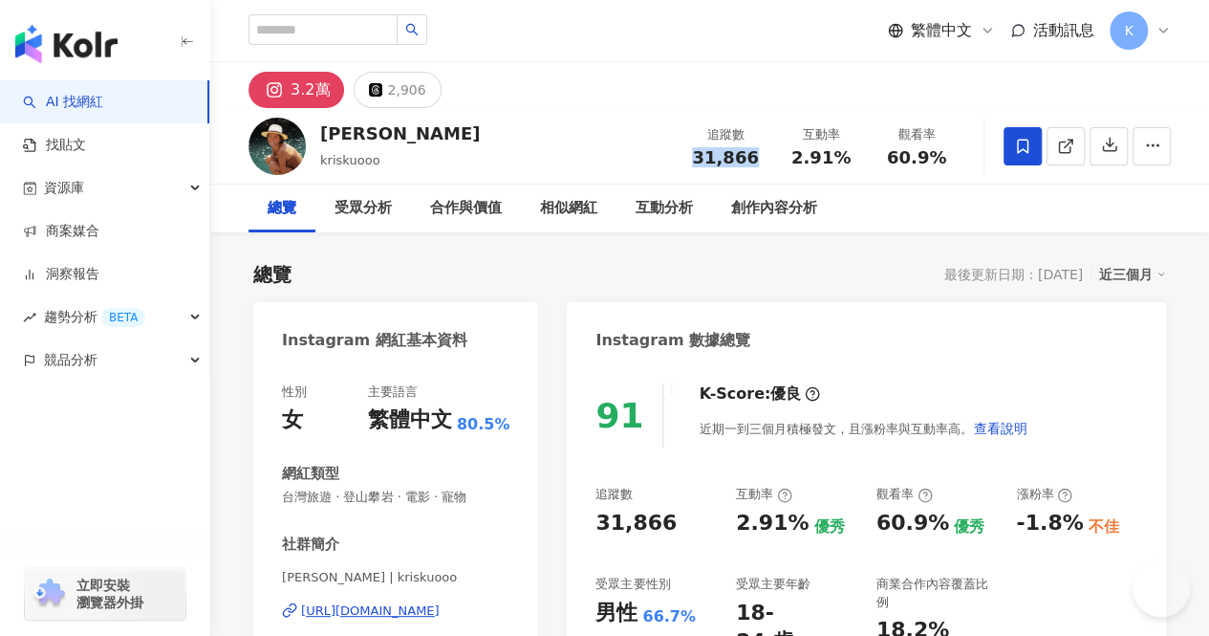
click at [791, 158] on div "互動率 2.91%" at bounding box center [821, 145] width 96 height 41
click at [842, 159] on span "2.91%" at bounding box center [820, 157] width 59 height 19
drag, startPoint x: 846, startPoint y: 158, endPoint x: 791, endPoint y: 159, distance: 54.5
click at [791, 159] on div "2.91%" at bounding box center [821, 157] width 73 height 19
copy span "2.91%"
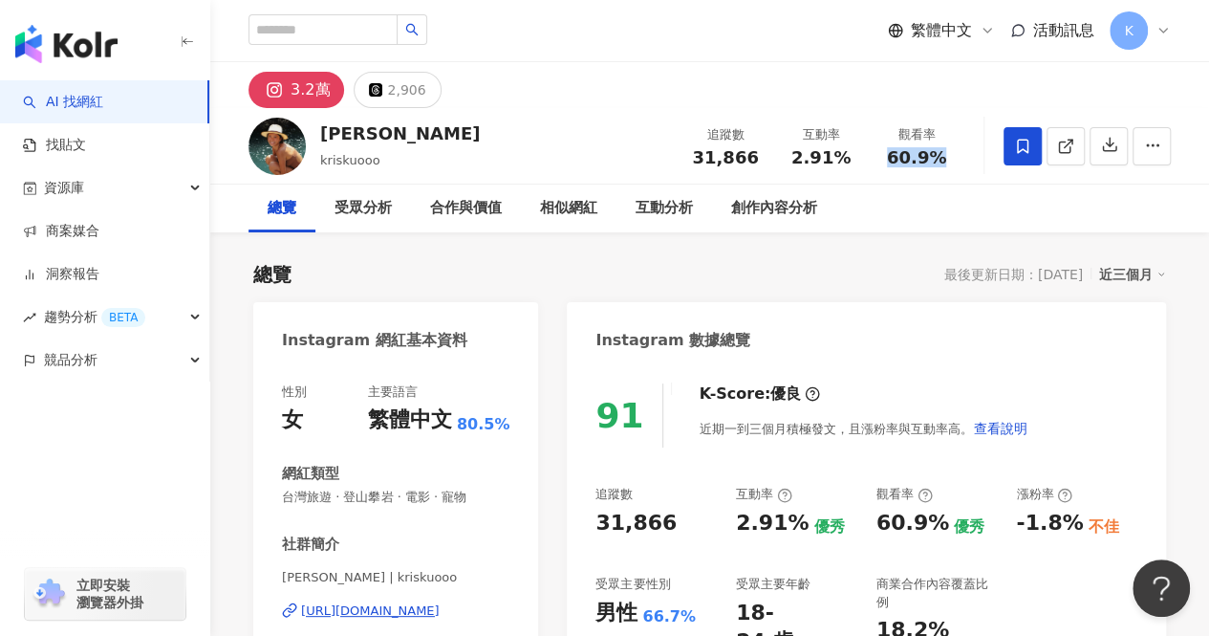
drag, startPoint x: 950, startPoint y: 159, endPoint x: 883, endPoint y: 162, distance: 67.0
click at [883, 162] on div "60.9%" at bounding box center [916, 157] width 73 height 19
copy span "60.9%"
click at [368, 31] on input "search" at bounding box center [323, 29] width 149 height 31
paste input "**********"
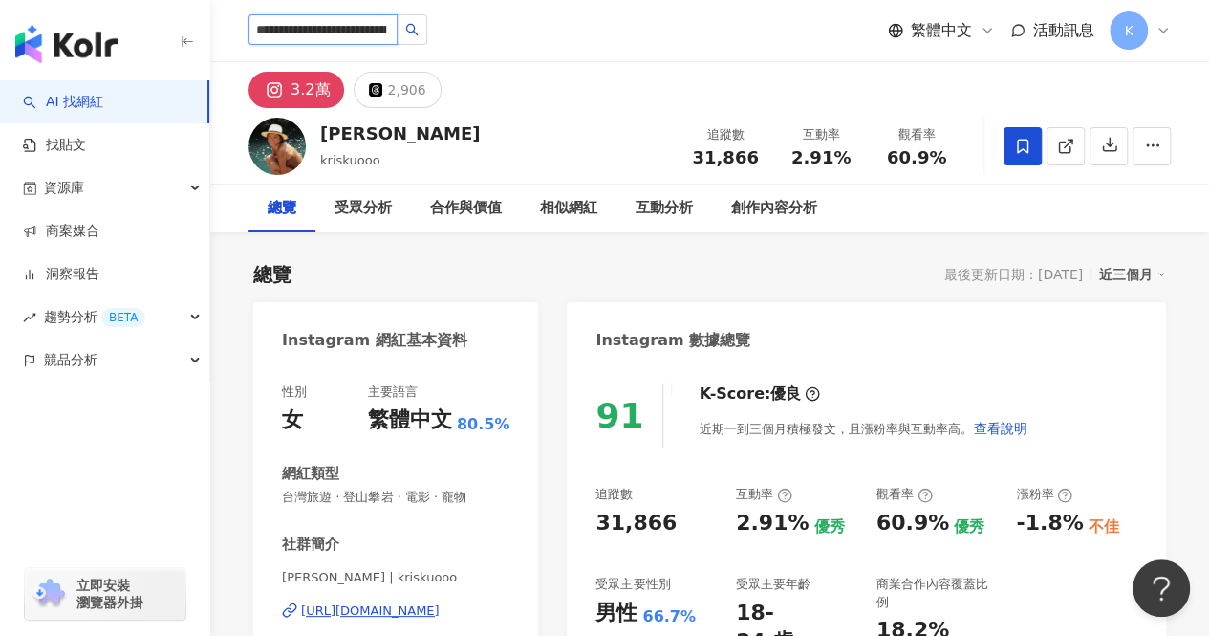
type input "**********"
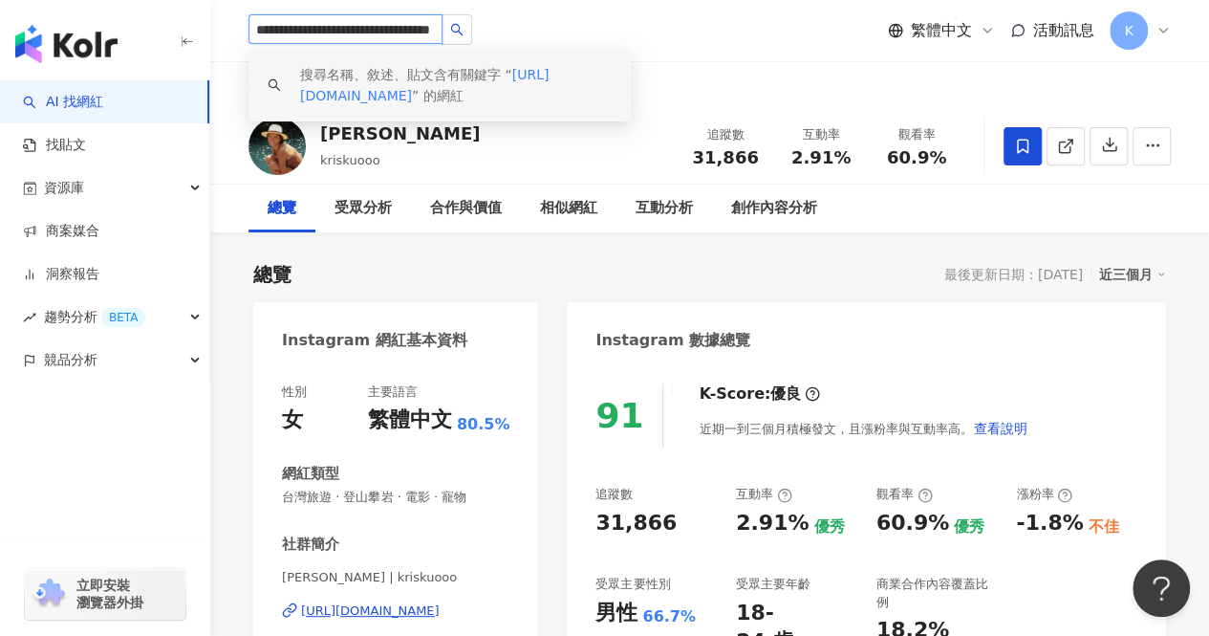
click at [440, 85] on div "搜尋名稱、敘述、貼文含有關鍵字 “ https://www.facebook.com/ilovemikobb ” 的網紅" at bounding box center [456, 85] width 312 height 42
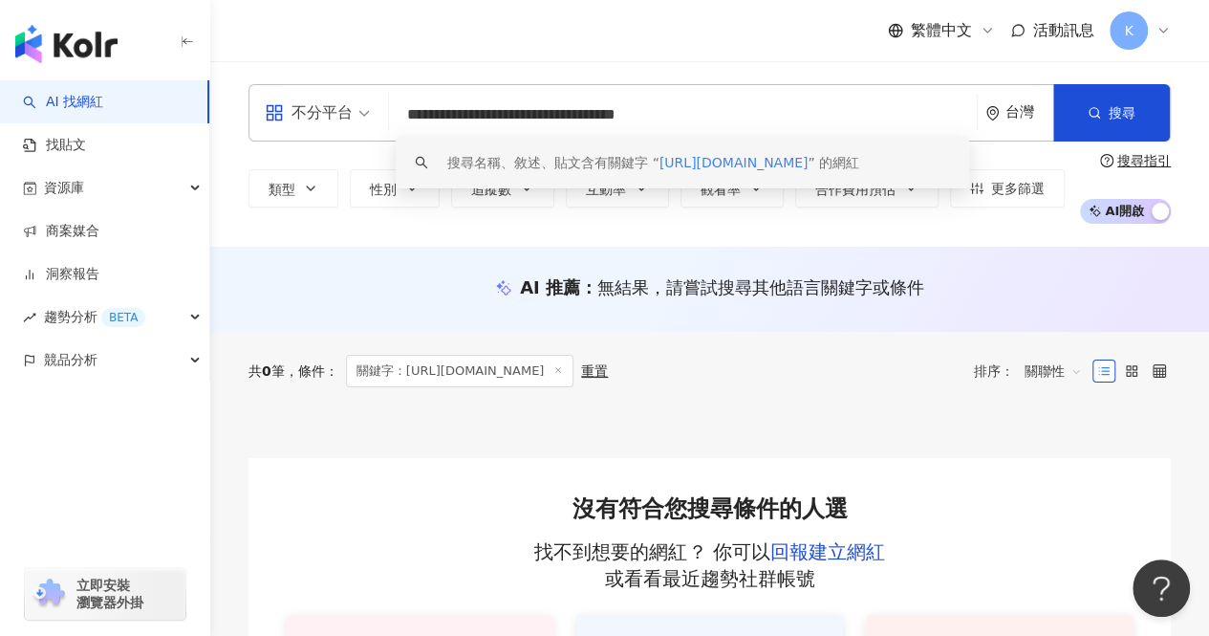
drag, startPoint x: 719, startPoint y: 108, endPoint x: 350, endPoint y: 110, distance: 369.0
click at [332, 109] on div "**********" at bounding box center [710, 112] width 922 height 57
paste input "search"
type input "**********"
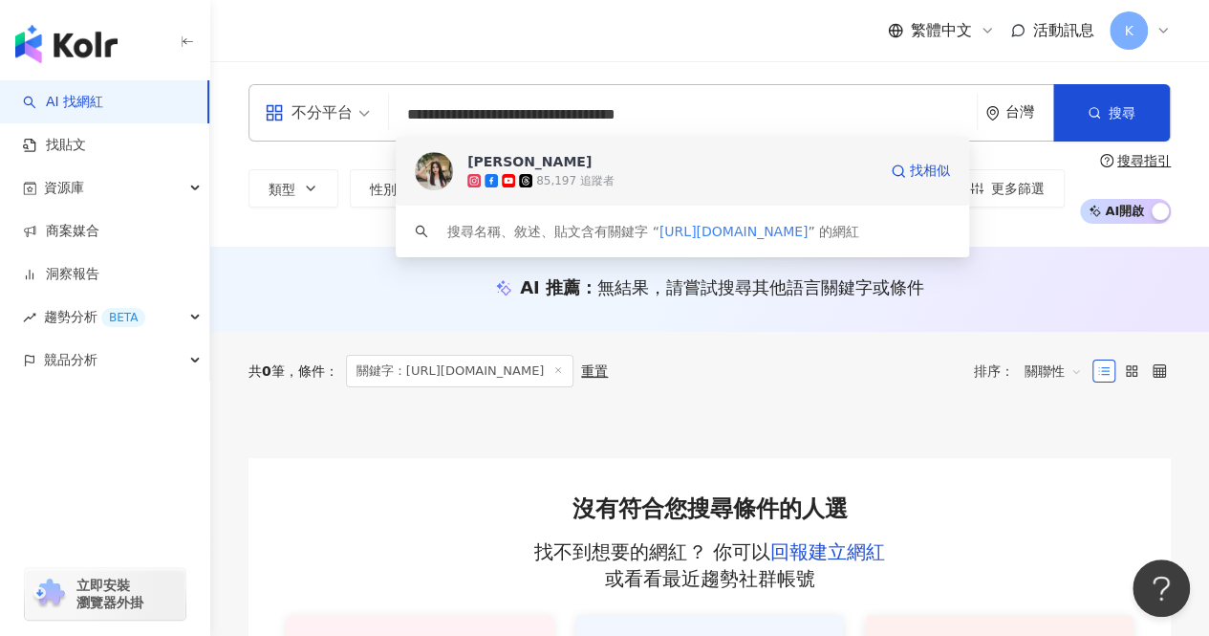
click at [663, 168] on span "[PERSON_NAME]" at bounding box center [671, 161] width 409 height 19
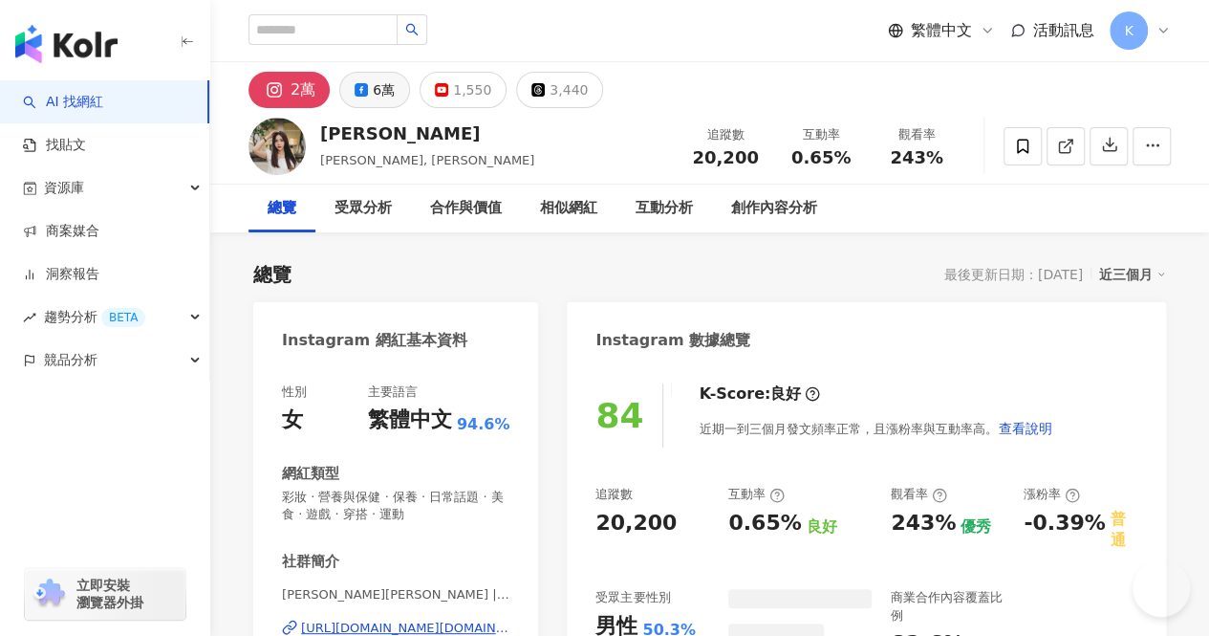
click at [381, 95] on div "6萬" at bounding box center [384, 89] width 22 height 27
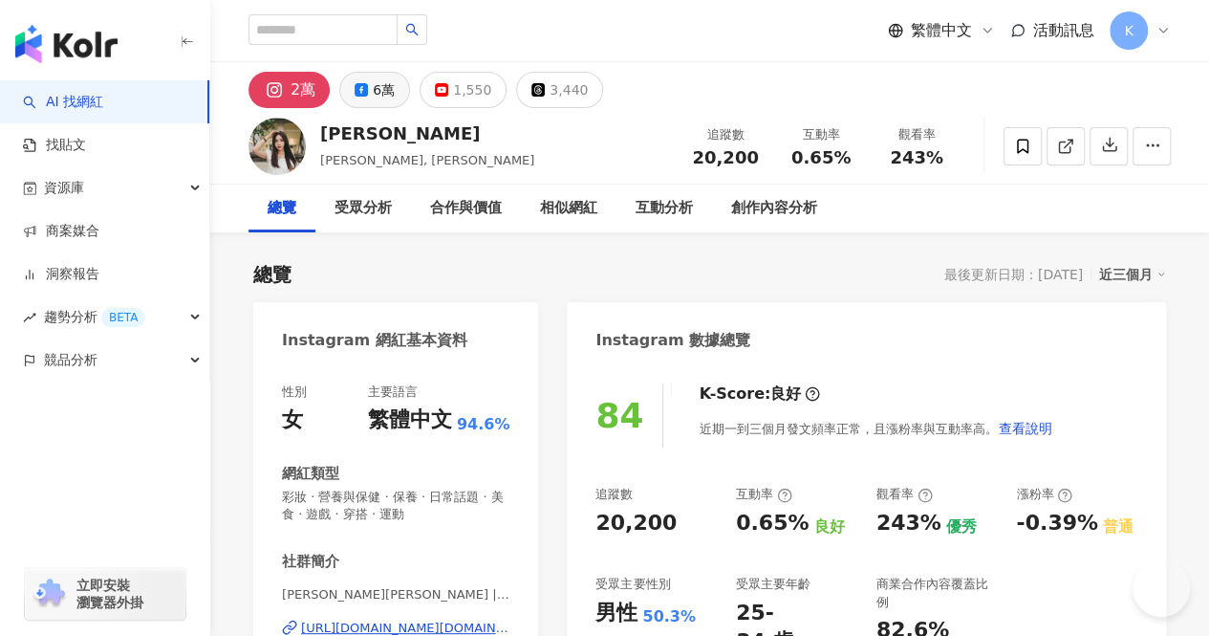
click at [377, 91] on div "6萬" at bounding box center [384, 89] width 22 height 27
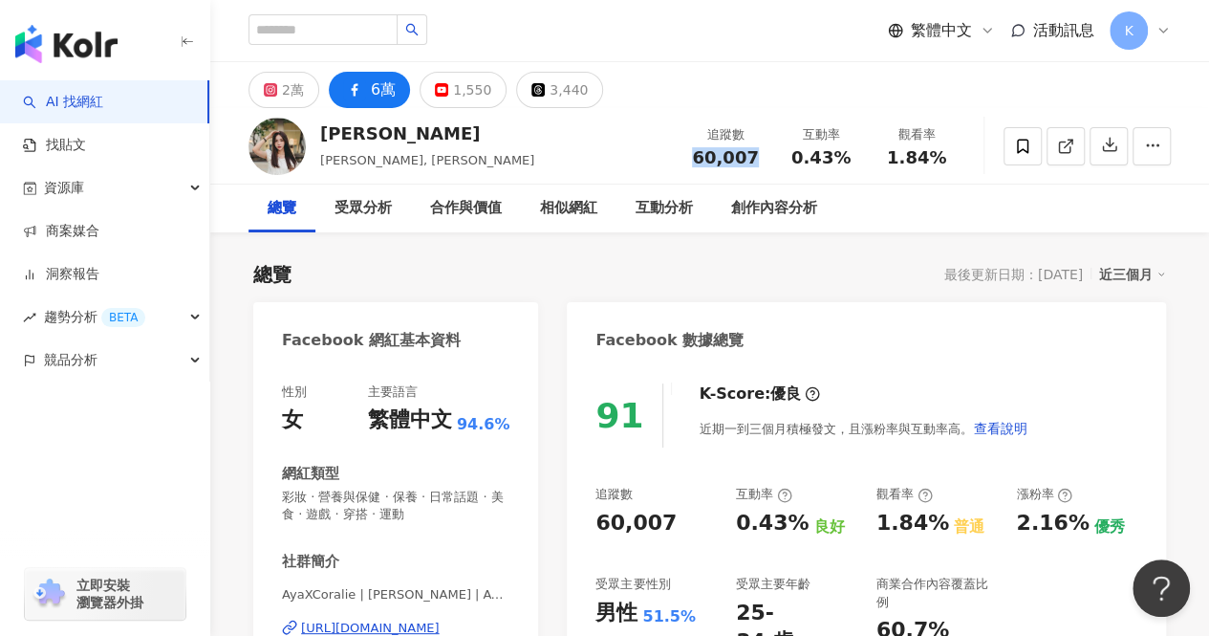
drag, startPoint x: 744, startPoint y: 157, endPoint x: 694, endPoint y: 156, distance: 49.7
click at [694, 156] on div "60,007" at bounding box center [725, 157] width 73 height 19
click at [796, 163] on div "0.43%" at bounding box center [821, 157] width 73 height 19
